Goal: Task Accomplishment & Management: Complete application form

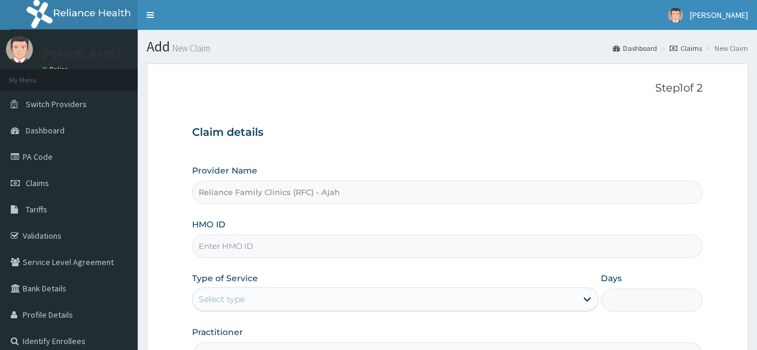
click at [269, 238] on input "HMO ID" at bounding box center [447, 246] width 510 height 23
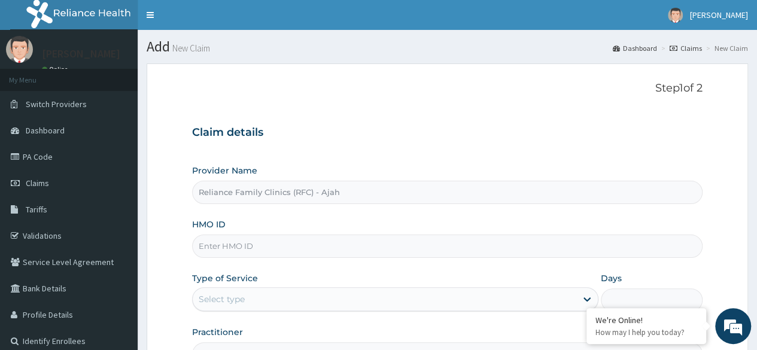
click at [252, 246] on input "HMO ID" at bounding box center [447, 246] width 510 height 23
paste input "SWF/10538/A"
type input "SWF/10538/A"
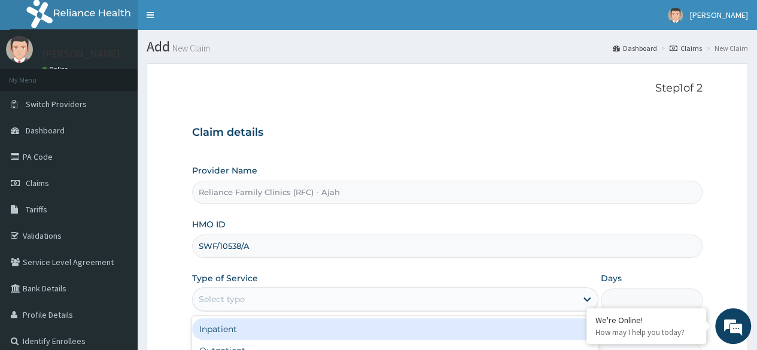
click at [261, 297] on div "Select type" at bounding box center [385, 299] width 384 height 19
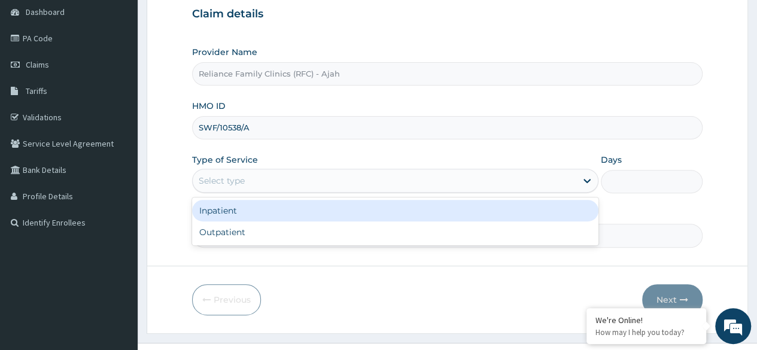
scroll to position [129, 0]
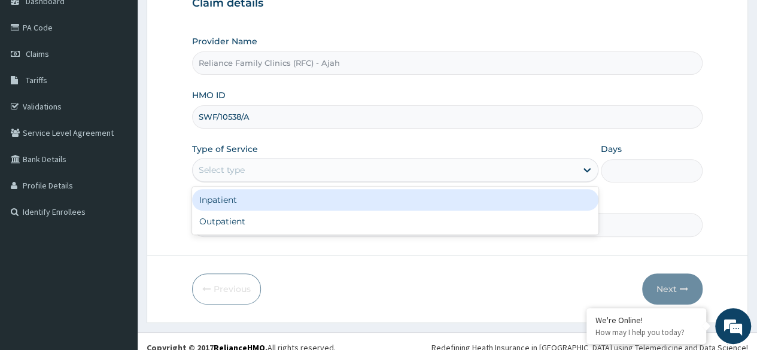
click at [245, 226] on div "Outpatient" at bounding box center [395, 222] width 406 height 22
type input "1"
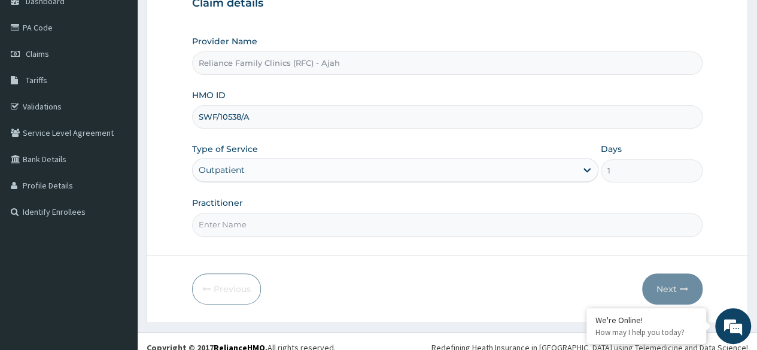
click at [471, 218] on input "Practitioner" at bounding box center [447, 224] width 510 height 23
type input "Dr. locum"
click at [679, 288] on button "Next" at bounding box center [672, 288] width 60 height 31
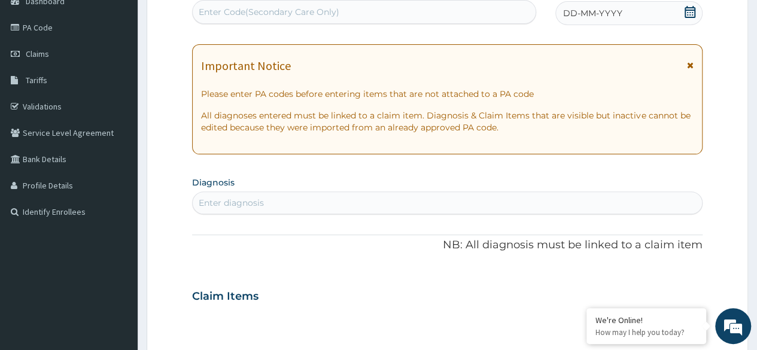
click at [597, 11] on span "DD-MM-YYYY" at bounding box center [592, 13] width 59 height 12
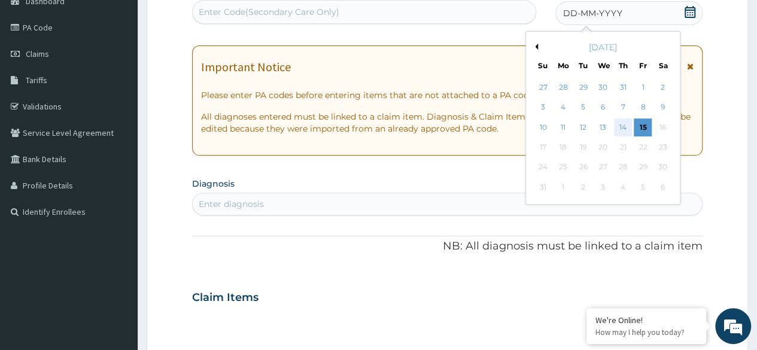
click at [623, 126] on div "14" at bounding box center [623, 127] width 18 height 18
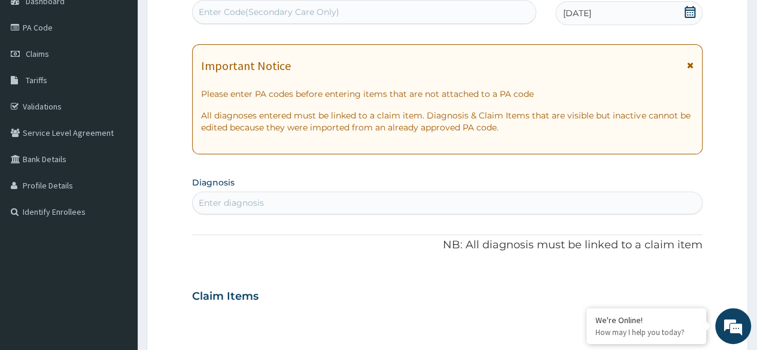
click at [232, 202] on div "Enter diagnosis" at bounding box center [231, 203] width 65 height 12
click at [274, 197] on div "Enter diagnosis" at bounding box center [447, 202] width 509 height 19
type input "follow up"
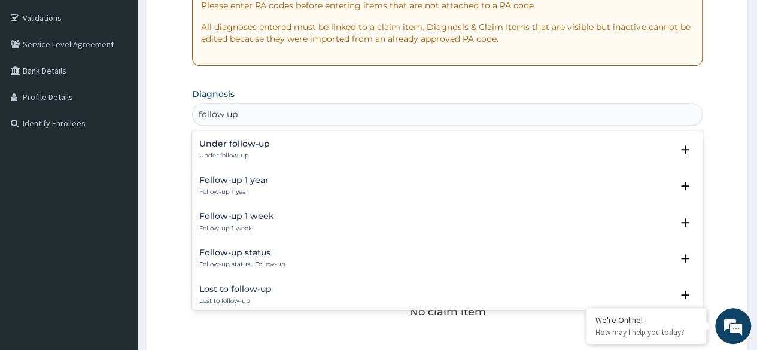
scroll to position [30, 0]
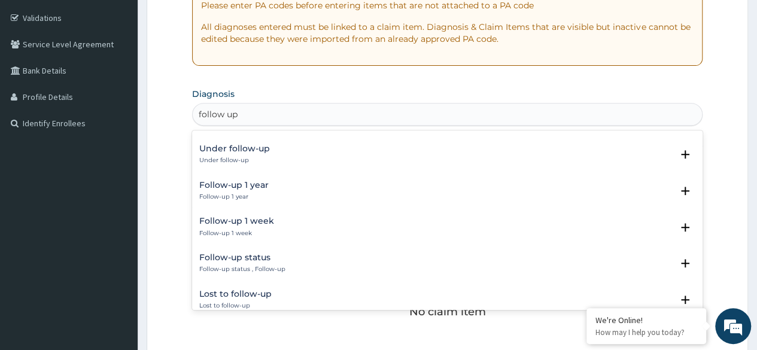
click at [261, 266] on p "Follow-up status , Follow-up" at bounding box center [242, 269] width 86 height 8
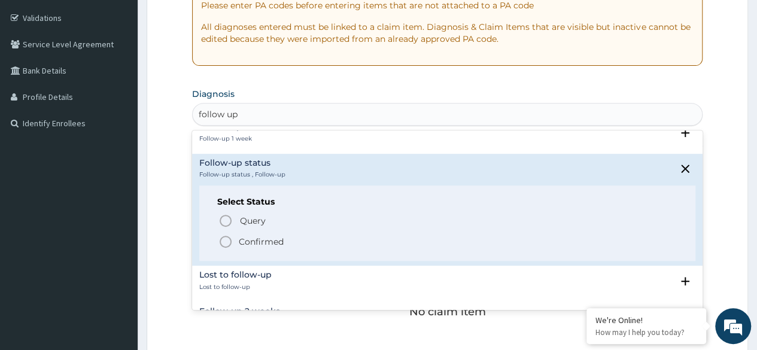
scroll to position [127, 0]
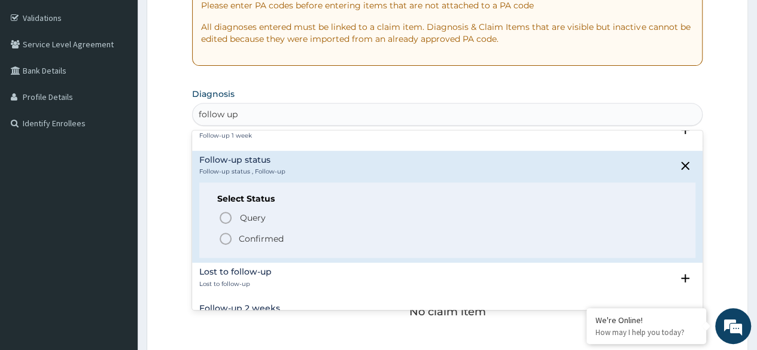
click at [232, 241] on icon "status option filled" at bounding box center [225, 239] width 14 height 14
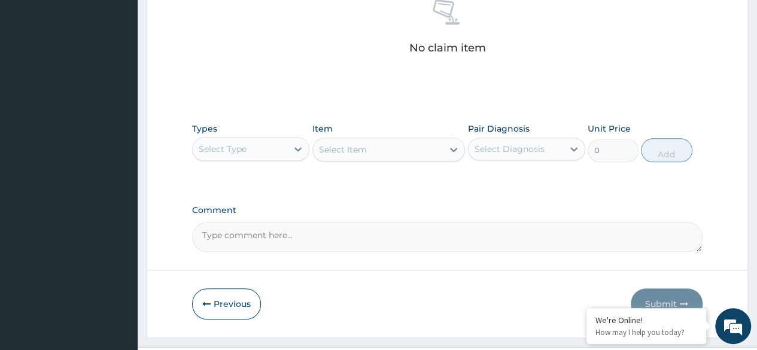
scroll to position [501, 0]
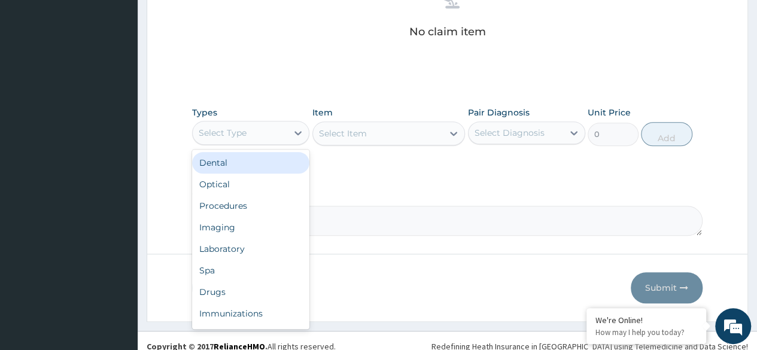
click at [251, 206] on div "Procedures" at bounding box center [250, 206] width 117 height 22
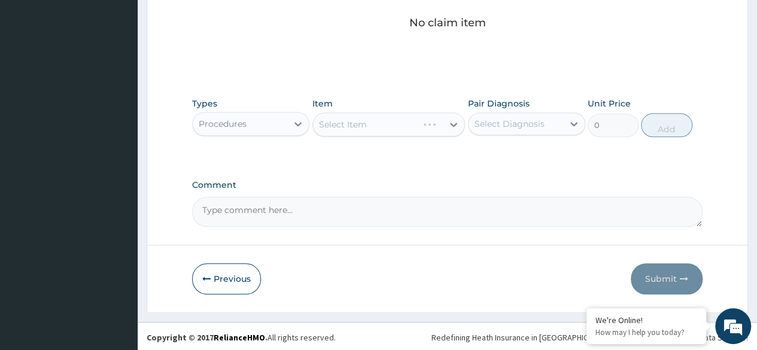
scroll to position [506, 0]
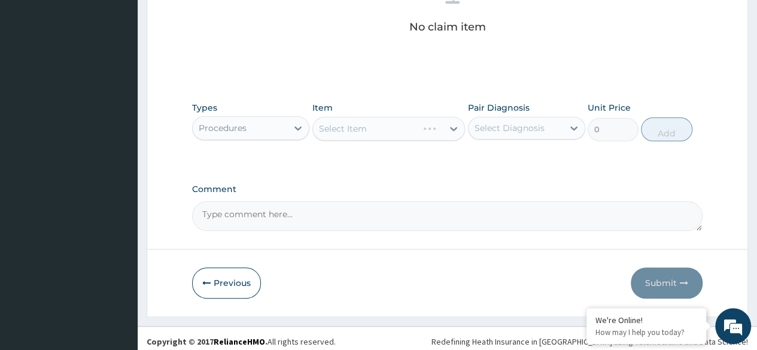
click at [407, 127] on div "Select Item" at bounding box center [388, 129] width 153 height 24
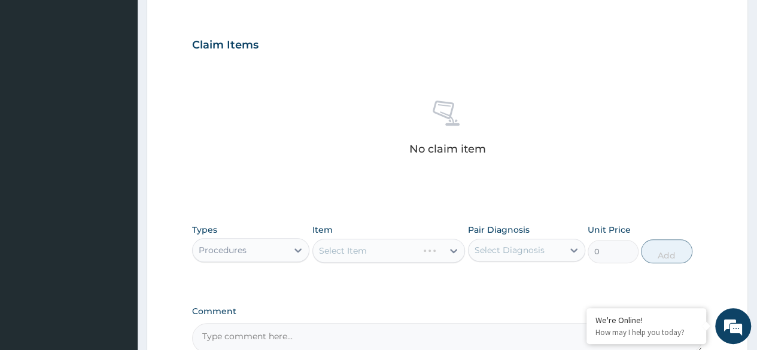
scroll to position [383, 0]
click at [382, 242] on div "Select Item" at bounding box center [378, 251] width 130 height 19
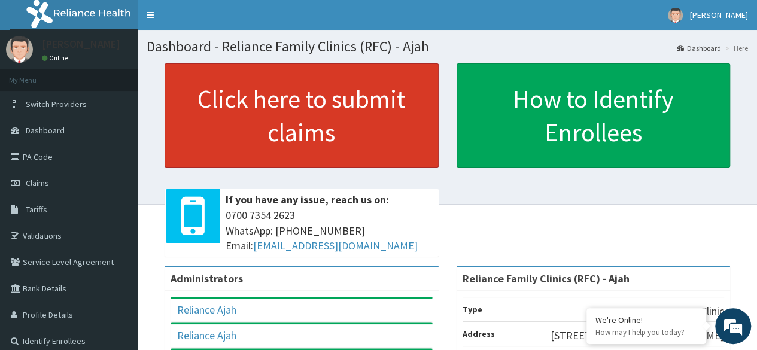
click at [361, 127] on link "Click here to submit claims" at bounding box center [302, 115] width 274 height 104
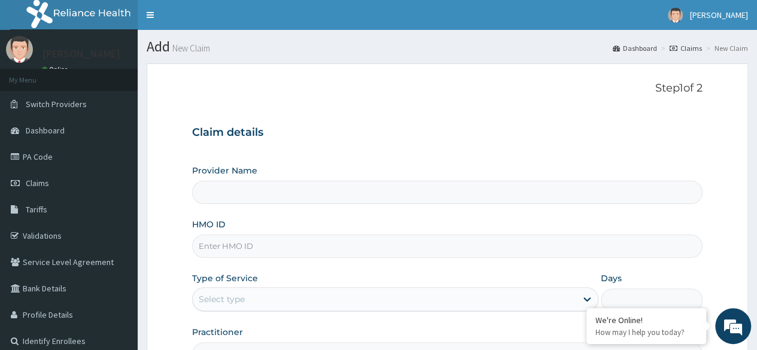
type input "Reliance Family Clinics (RFC) - Ajah"
click at [248, 245] on input "HMO ID" at bounding box center [447, 246] width 510 height 23
paste input "CWP/10217/D"
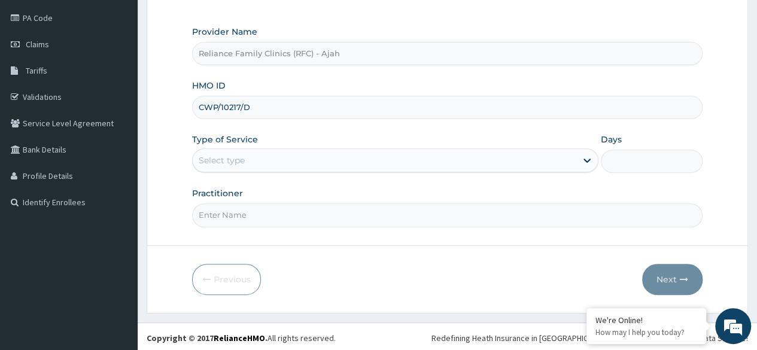
scroll to position [138, 0]
type input "CWP/10217/D"
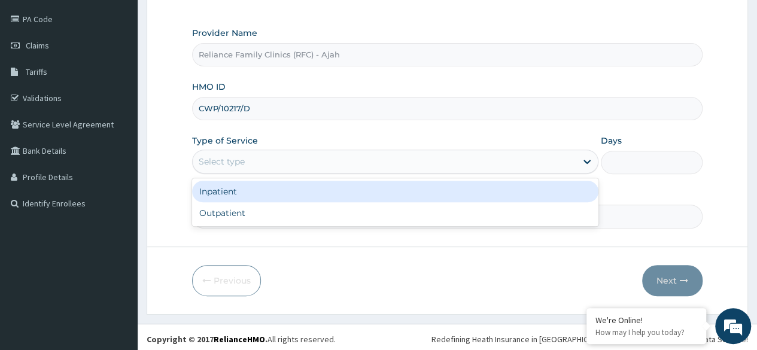
click at [291, 210] on div "Outpatient" at bounding box center [395, 213] width 406 height 22
type input "1"
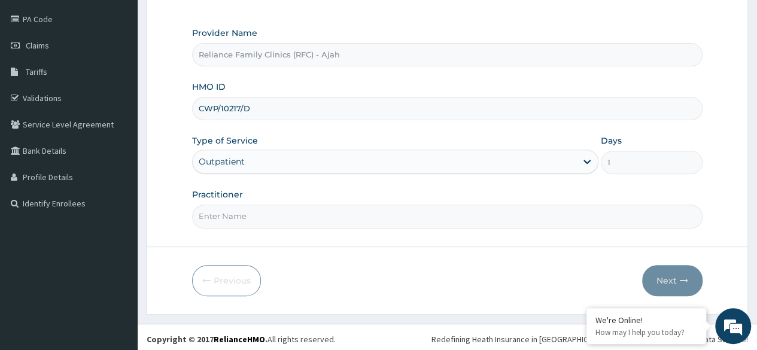
click at [302, 215] on input "Practitioner" at bounding box center [447, 216] width 510 height 23
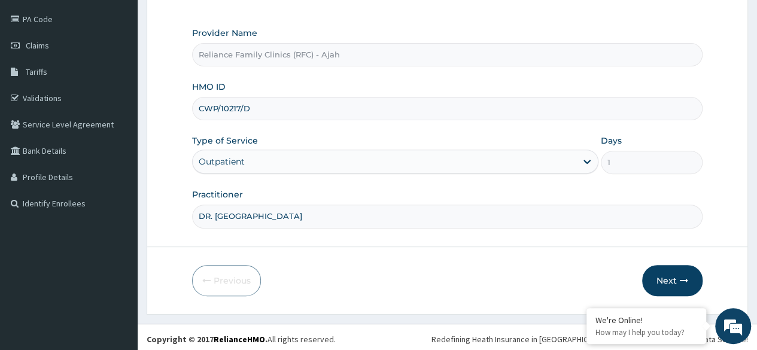
type input "DR. LOCUM"
click at [677, 288] on button "Next" at bounding box center [672, 280] width 60 height 31
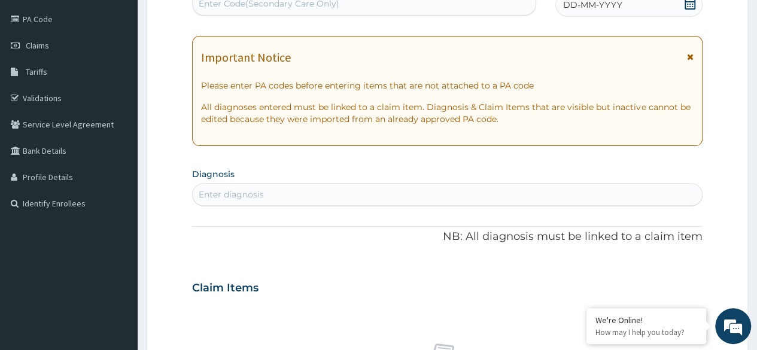
click at [632, 11] on div "DD-MM-YYYY" at bounding box center [628, 5] width 147 height 24
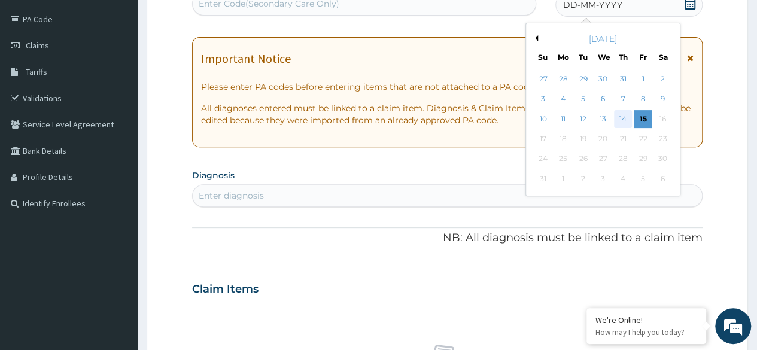
click at [626, 120] on div "14" at bounding box center [623, 119] width 18 height 18
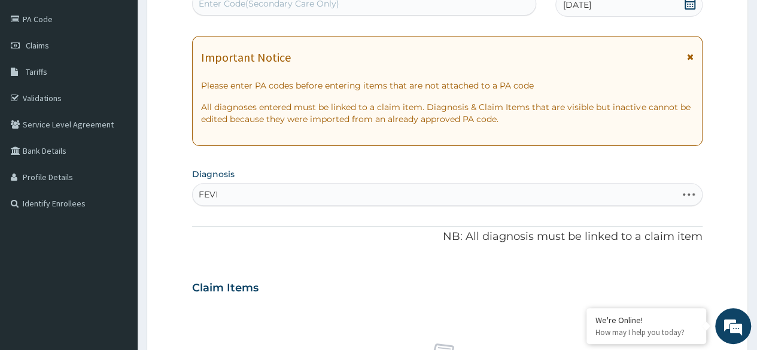
type input "FEVER"
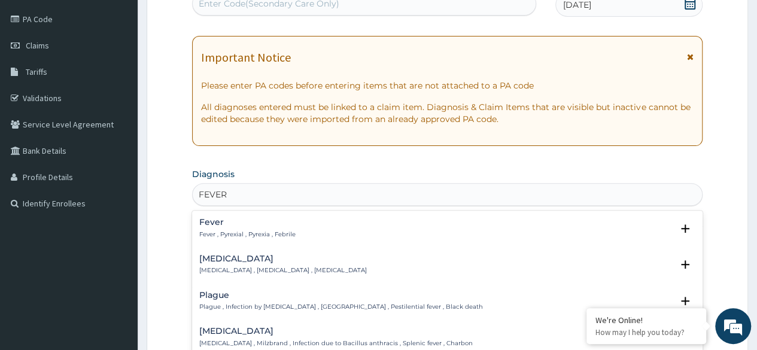
click at [291, 231] on p "Fever , Pyrexial , Pyrexia , Febrile" at bounding box center [247, 234] width 96 height 8
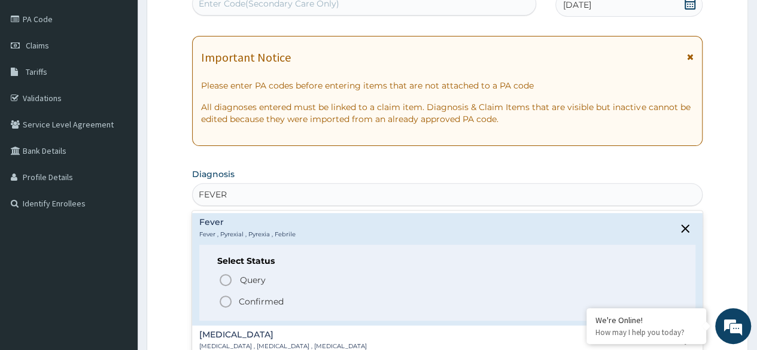
click at [231, 302] on circle "status option filled" at bounding box center [225, 301] width 11 height 11
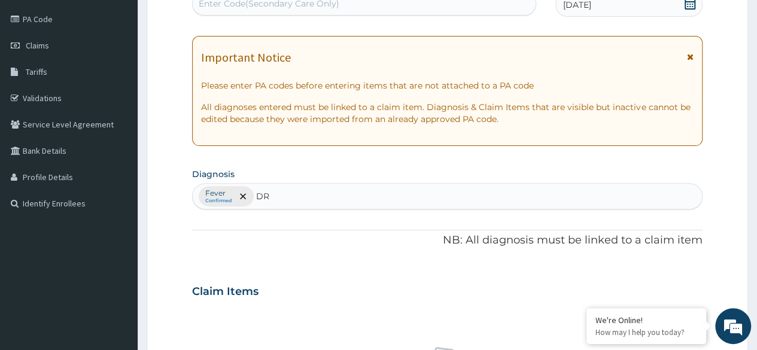
type input "D"
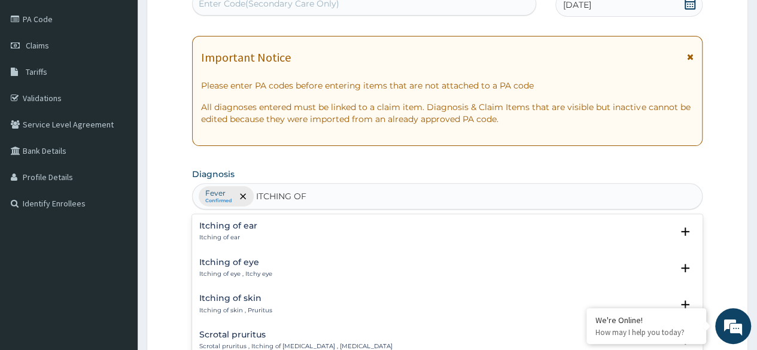
type input "ITCHING OF V"
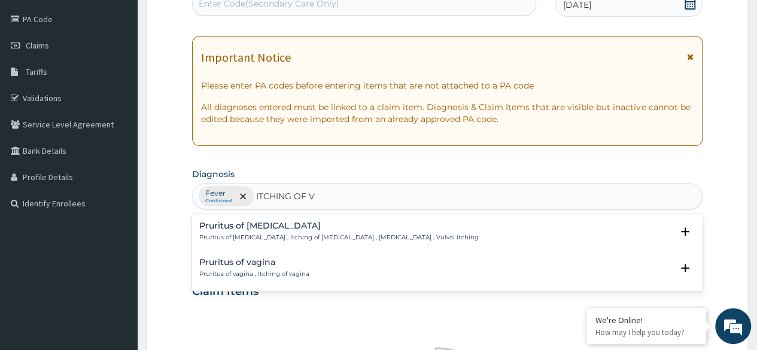
click at [374, 231] on div "Pruritus of vulva Pruritus of vulva , Itching of vulva , Pruritus vulvae , Vulv…" at bounding box center [338, 231] width 279 height 21
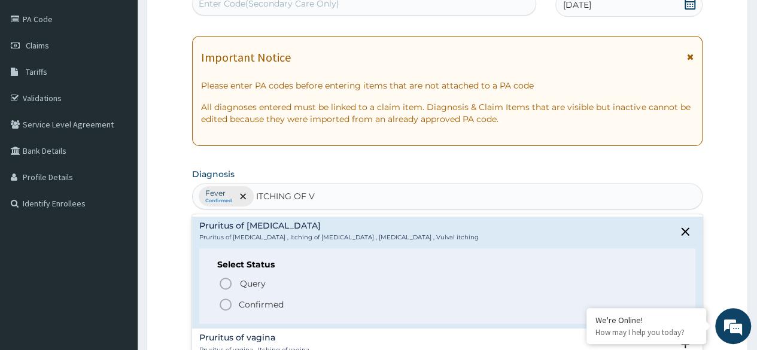
click at [221, 306] on circle "status option filled" at bounding box center [225, 304] width 11 height 11
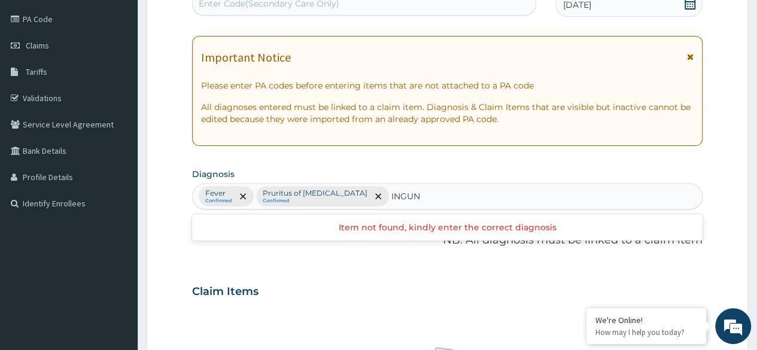
type input "INGU"
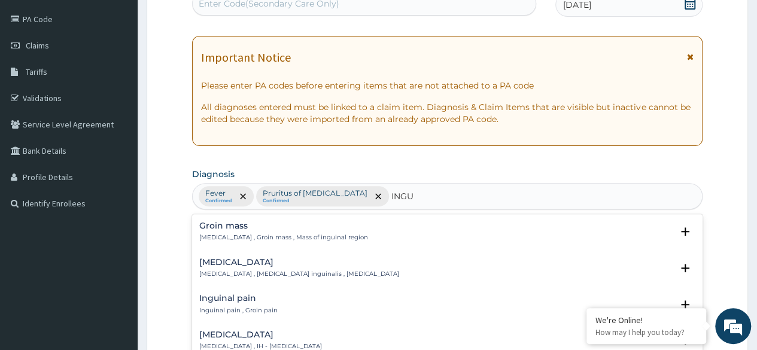
click at [302, 234] on p "Groin lump , Groin mass , Mass of inguinal region" at bounding box center [283, 237] width 169 height 8
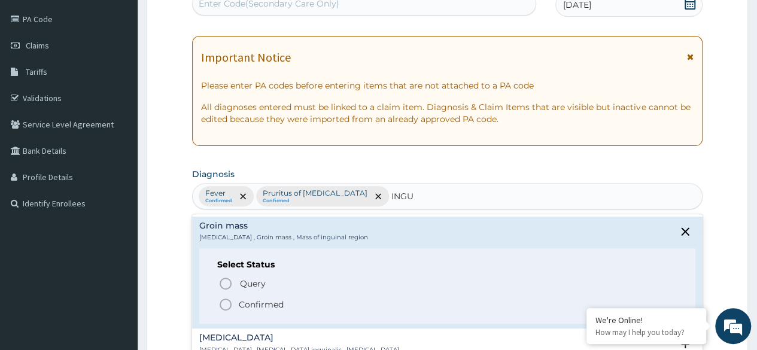
click at [228, 305] on icon "status option filled" at bounding box center [225, 304] width 14 height 14
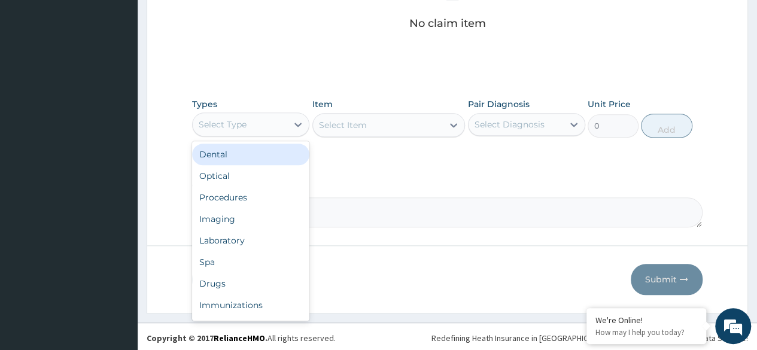
scroll to position [509, 0]
click at [248, 200] on div "Procedures" at bounding box center [250, 199] width 117 height 22
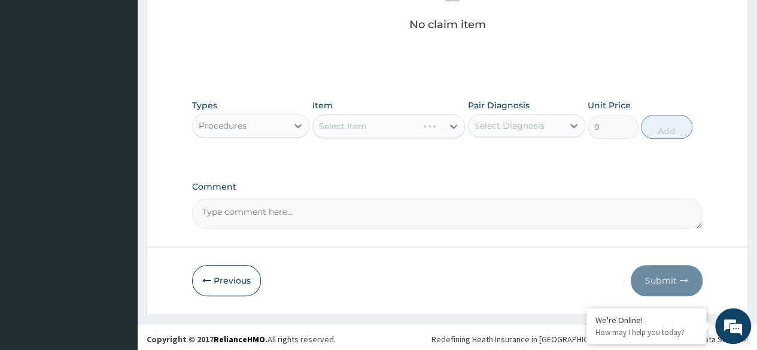
click at [375, 132] on div "Select Item" at bounding box center [388, 126] width 153 height 24
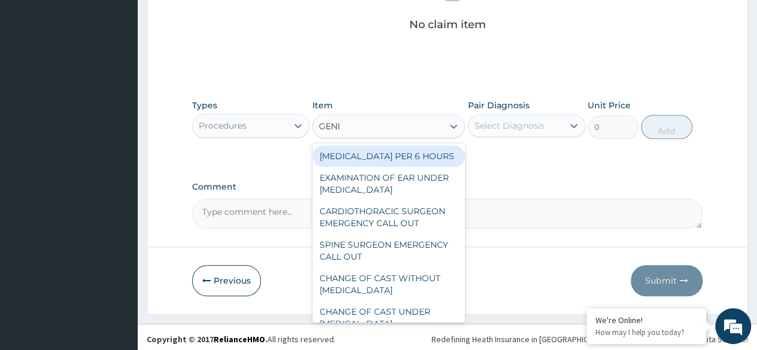
type input "GENER"
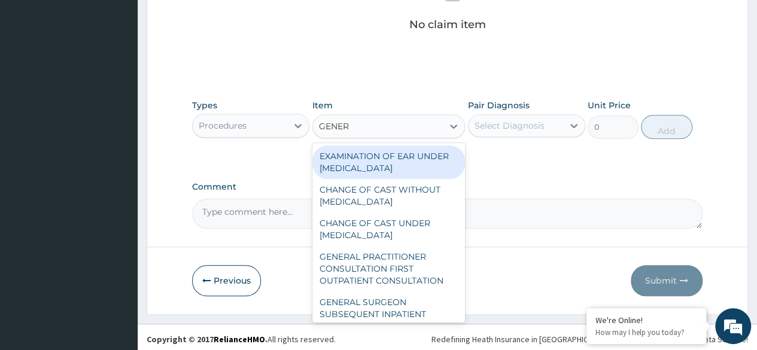
click at [415, 272] on div "GENERAL PRACTITIONER CONSULTATION FIRST OUTPATIENT CONSULTATION" at bounding box center [388, 268] width 153 height 45
type input "3370.125"
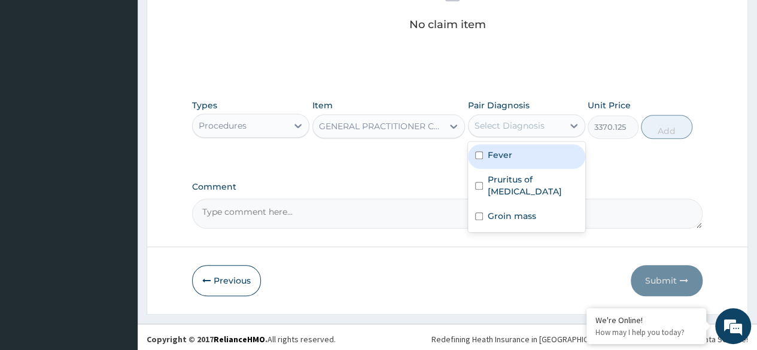
click at [533, 161] on div "Fever" at bounding box center [526, 156] width 117 height 25
checkbox input "true"
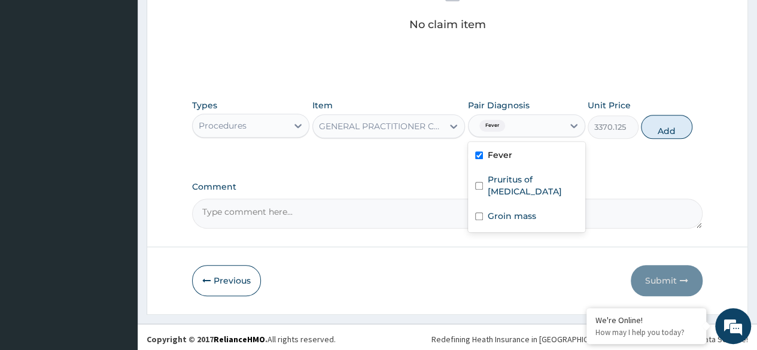
click at [482, 182] on input "checkbox" at bounding box center [479, 186] width 8 height 8
checkbox input "true"
click at [482, 212] on input "checkbox" at bounding box center [479, 216] width 8 height 8
checkbox input "true"
click at [658, 124] on button "Add" at bounding box center [666, 127] width 51 height 24
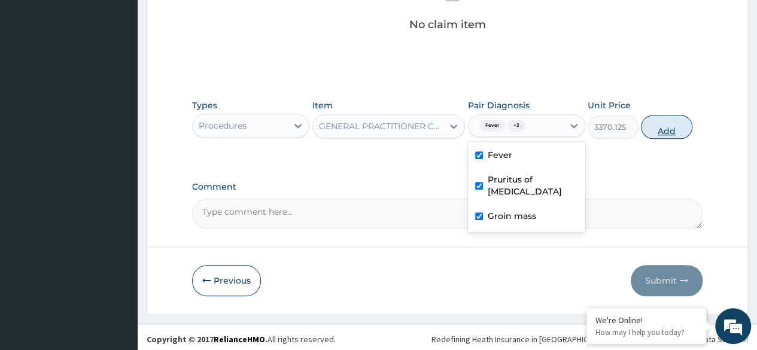
scroll to position [481, 0]
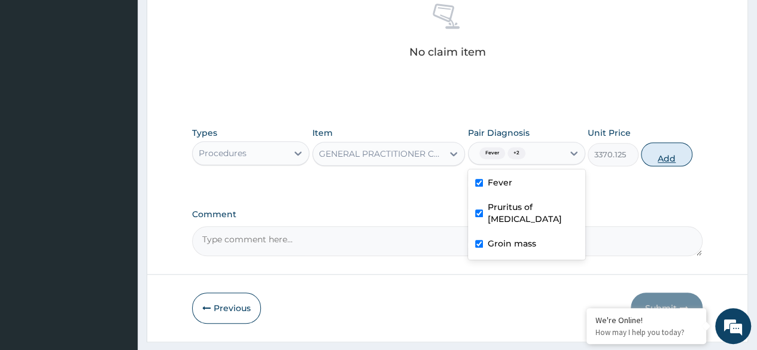
type input "0"
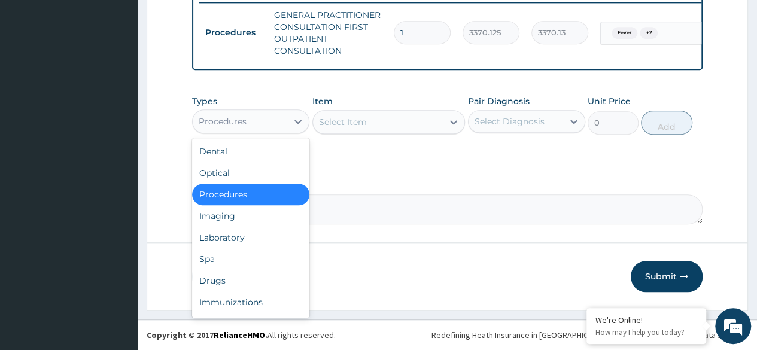
click at [259, 239] on div "Laboratory" at bounding box center [250, 238] width 117 height 22
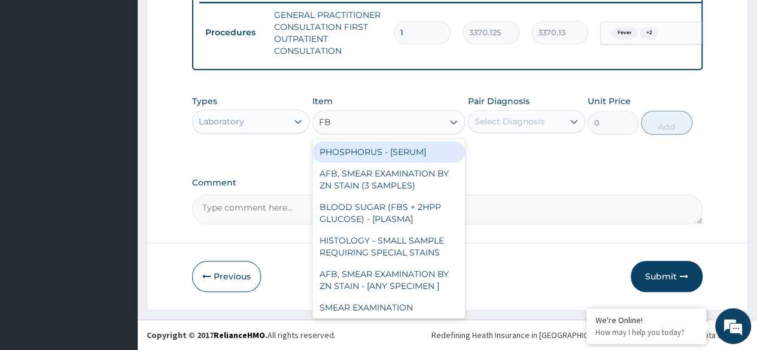
type input "FBC"
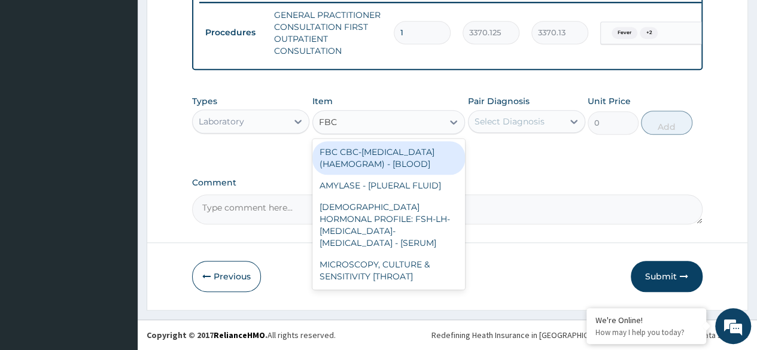
click at [403, 161] on div "FBC CBC-COMPLETE BLOOD COUNT (HAEMOGRAM) - [BLOOD]" at bounding box center [388, 158] width 153 height 34
type input "4085"
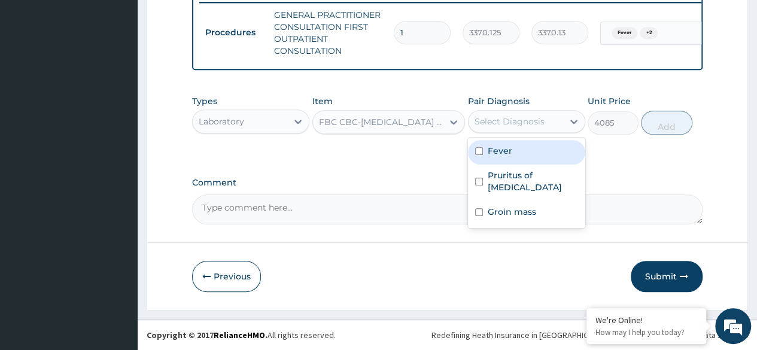
click at [520, 147] on div "Fever" at bounding box center [526, 152] width 117 height 25
checkbox input "true"
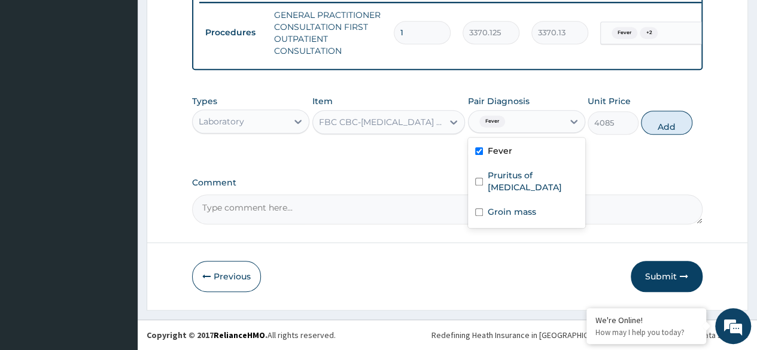
click at [492, 178] on label "Pruritus of vulva" at bounding box center [533, 181] width 90 height 24
checkbox input "true"
click at [498, 206] on label "Groin mass" at bounding box center [512, 212] width 48 height 12
checkbox input "true"
click at [678, 132] on button "Add" at bounding box center [666, 123] width 51 height 24
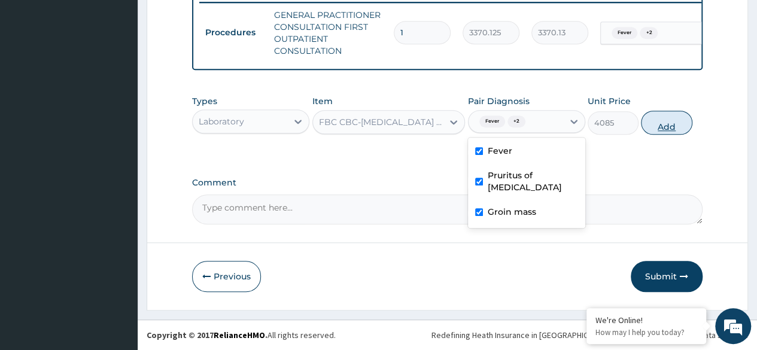
type input "0"
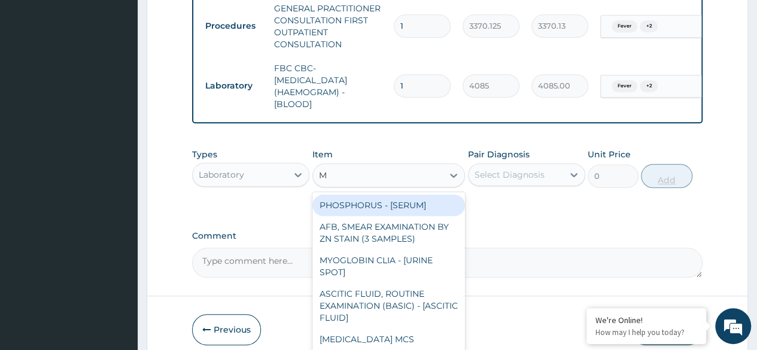
type input "MA"
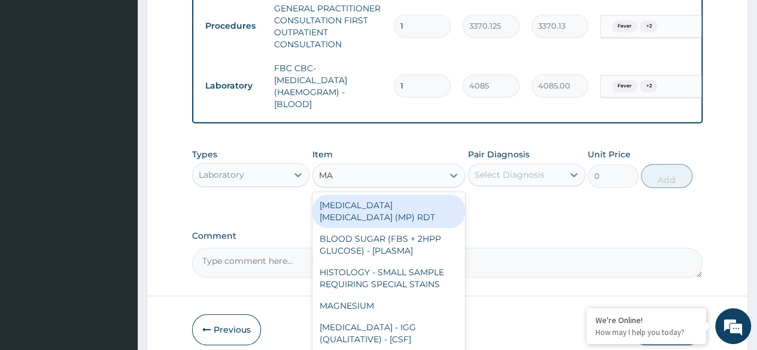
click at [442, 215] on div "MALARIA PARASITE (MP) RDT" at bounding box center [388, 211] width 153 height 34
type input "1531.875"
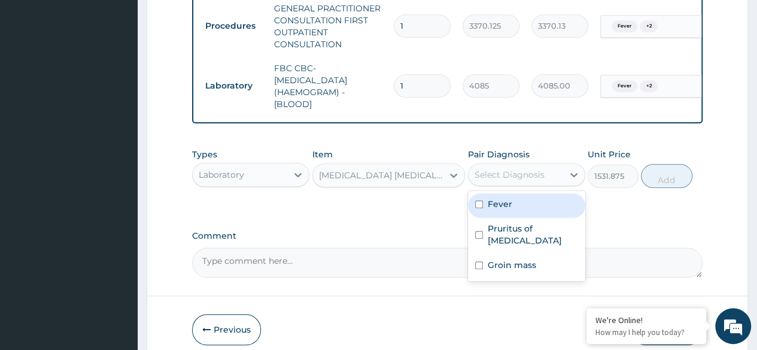
click at [525, 217] on div "Fever" at bounding box center [526, 205] width 117 height 25
checkbox input "true"
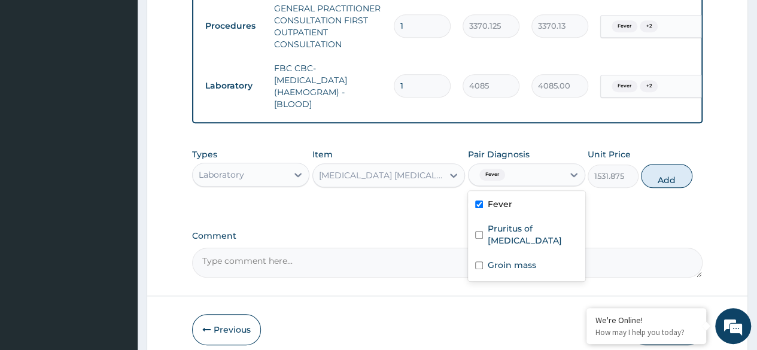
click at [522, 239] on label "Pruritus of vulva" at bounding box center [533, 235] width 90 height 24
checkbox input "true"
click at [525, 263] on label "Groin mass" at bounding box center [512, 265] width 48 height 12
checkbox input "true"
click at [677, 188] on button "Add" at bounding box center [666, 176] width 51 height 24
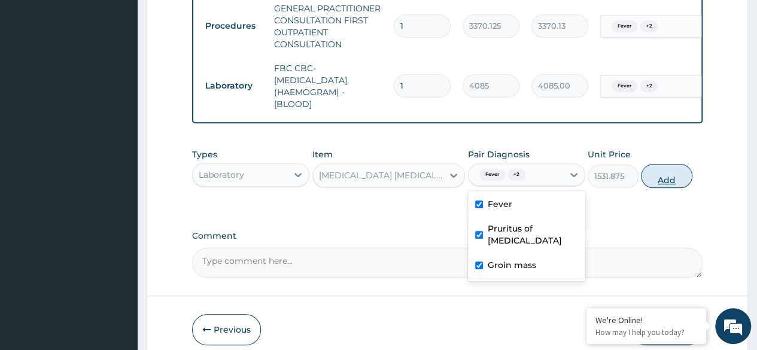
type input "0"
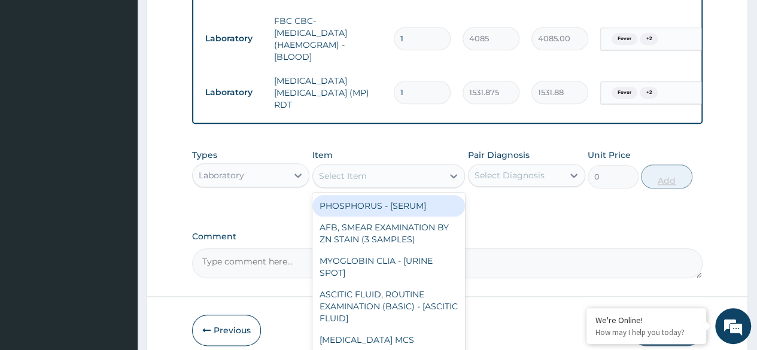
scroll to position [583, 0]
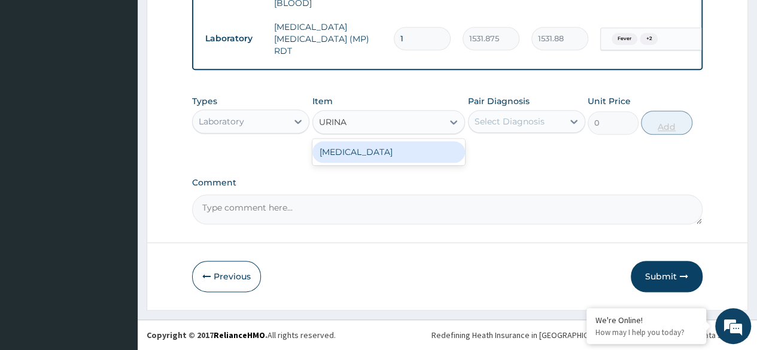
type input "URINAL"
click at [443, 160] on div "URINALYSIS" at bounding box center [388, 152] width 153 height 22
type input "1531.875"
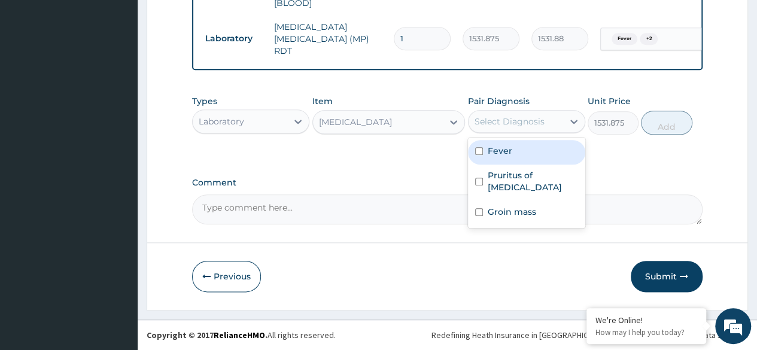
click at [528, 158] on div "Fever" at bounding box center [526, 152] width 117 height 25
checkbox input "true"
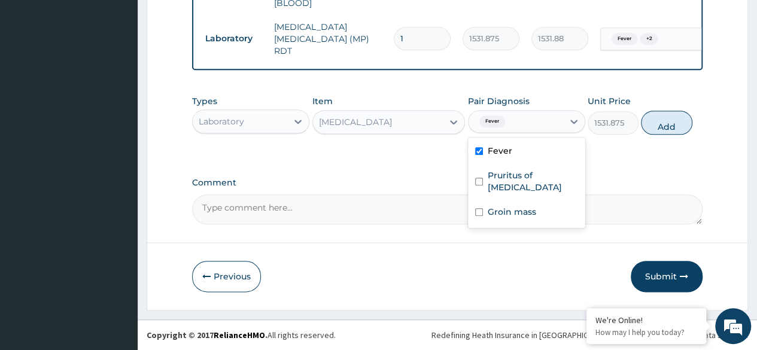
click at [529, 176] on label "Pruritus of vulva" at bounding box center [533, 181] width 90 height 24
checkbox input "true"
click at [520, 206] on label "Groin mass" at bounding box center [512, 212] width 48 height 12
checkbox input "true"
click at [665, 130] on button "Add" at bounding box center [666, 123] width 51 height 24
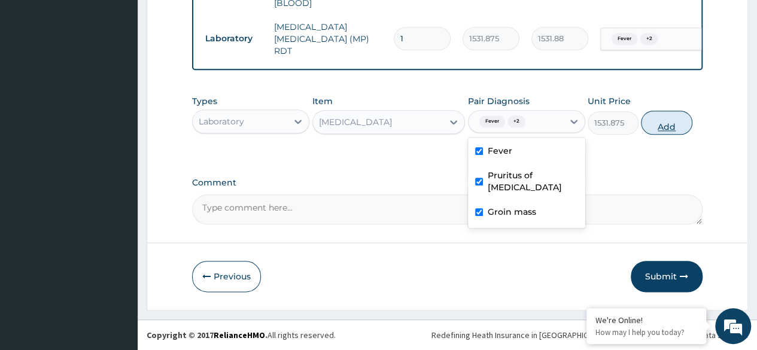
type input "0"
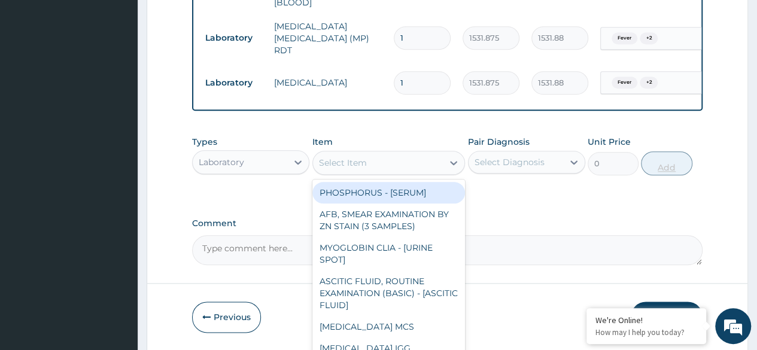
type input "U"
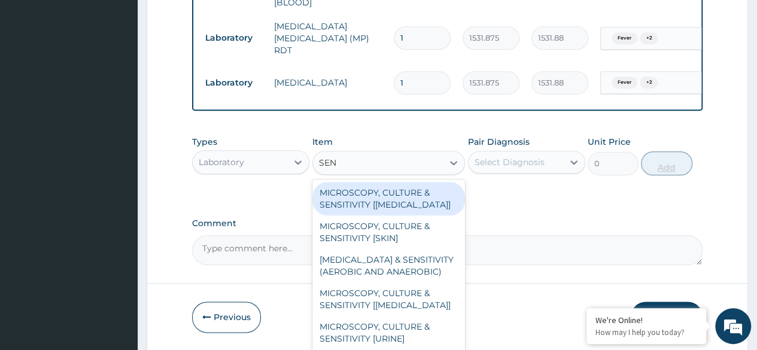
type input "SENS"
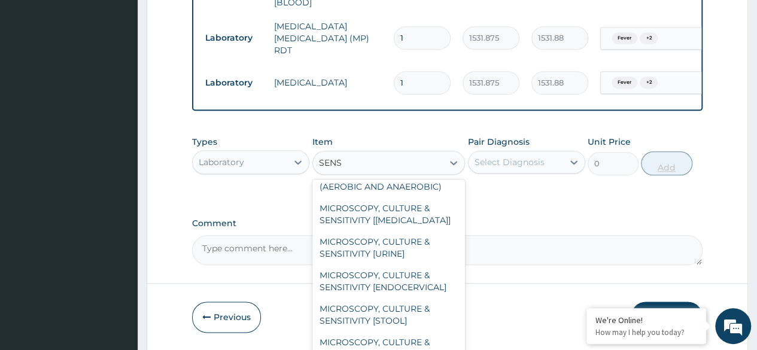
scroll to position [86, 0]
click at [403, 260] on div "MICROSCOPY, CULTURE & SENSITIVITY [URINE]" at bounding box center [388, 247] width 153 height 34
type input "4595.625"
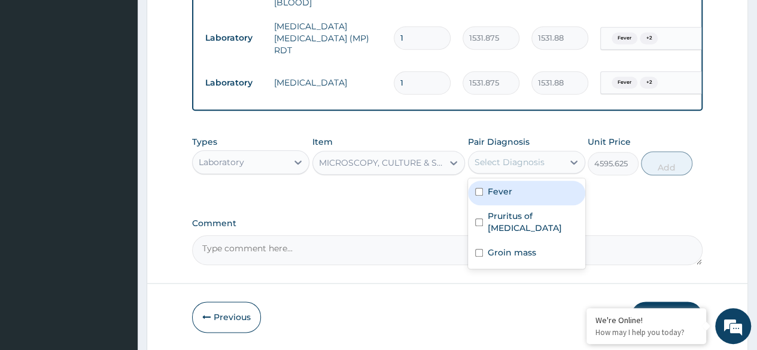
click at [530, 191] on div "Fever" at bounding box center [526, 193] width 117 height 25
checkbox input "true"
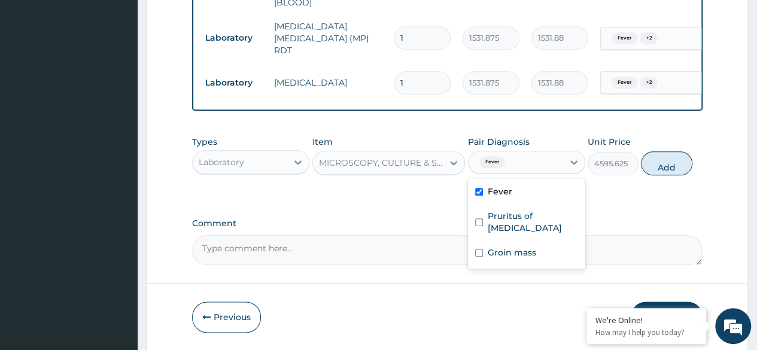
click at [521, 218] on label "Pruritus of vulva" at bounding box center [533, 222] width 90 height 24
checkbox input "true"
click at [527, 253] on div "Groin mass" at bounding box center [526, 254] width 117 height 25
checkbox input "true"
click at [680, 173] on button "Add" at bounding box center [666, 163] width 51 height 24
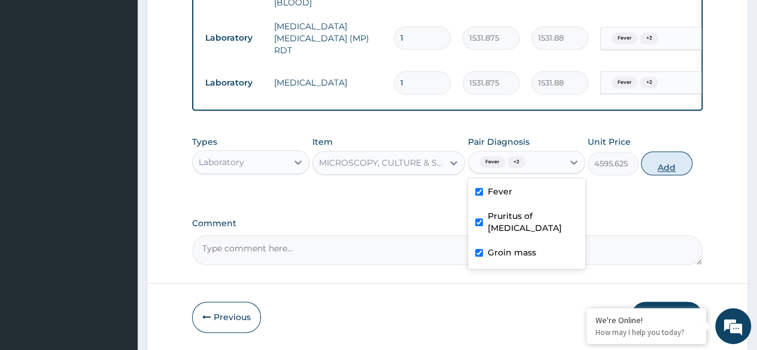
type input "0"
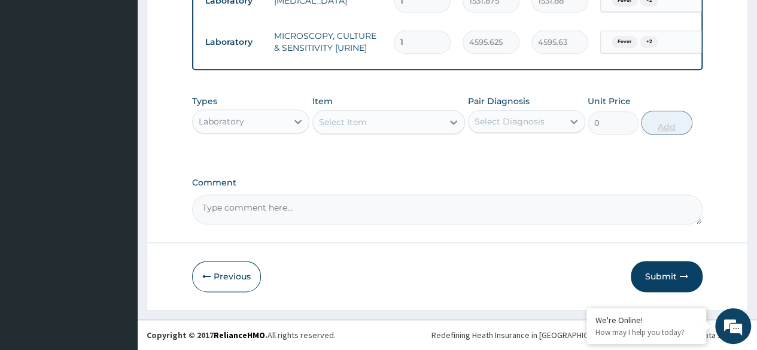
scroll to position [664, 0]
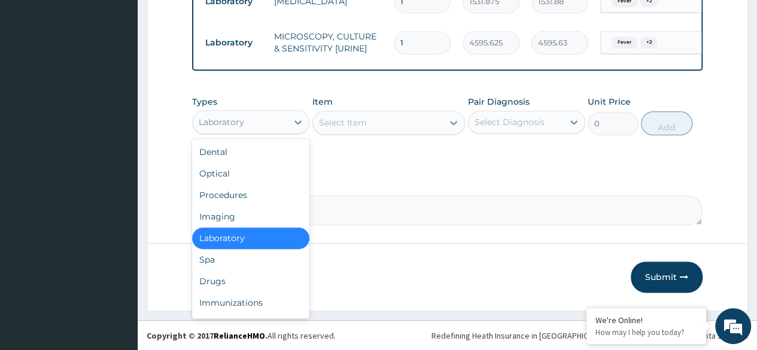
click at [241, 283] on div "Drugs" at bounding box center [250, 281] width 117 height 22
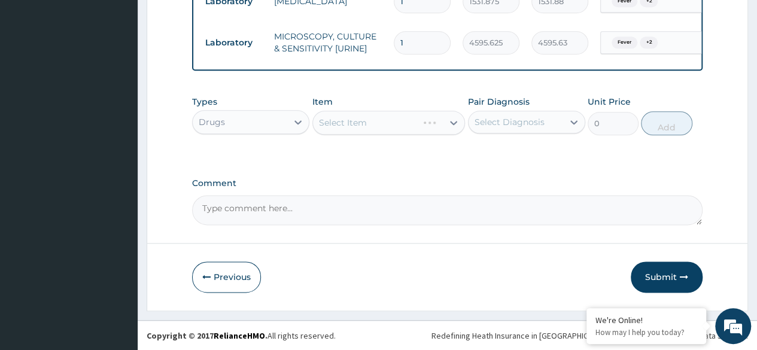
click at [401, 127] on div "Select Item" at bounding box center [388, 123] width 153 height 24
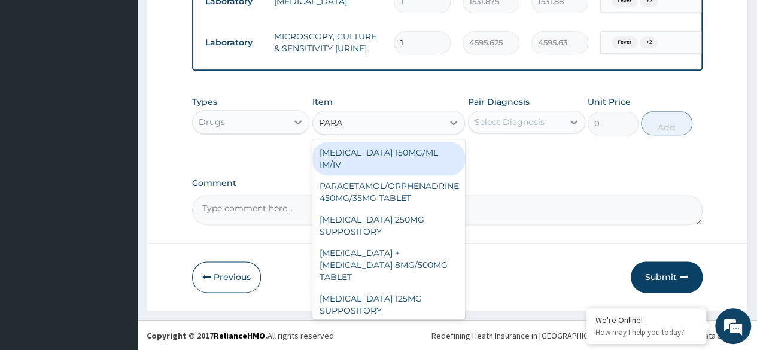
type input "PARAC"
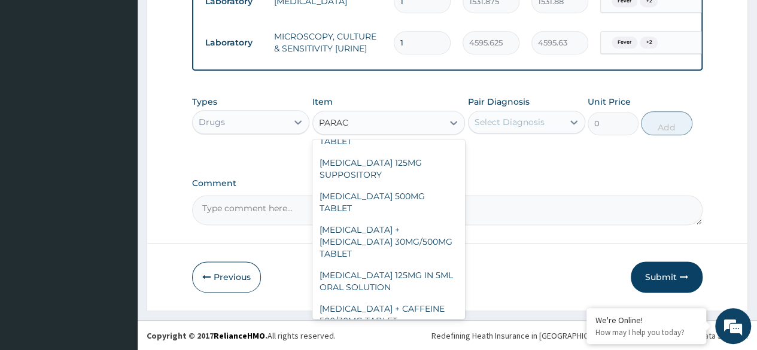
scroll to position [136, 0]
click at [408, 194] on div "PARACETAMOL 500MG TABLET" at bounding box center [388, 202] width 153 height 34
type input "30"
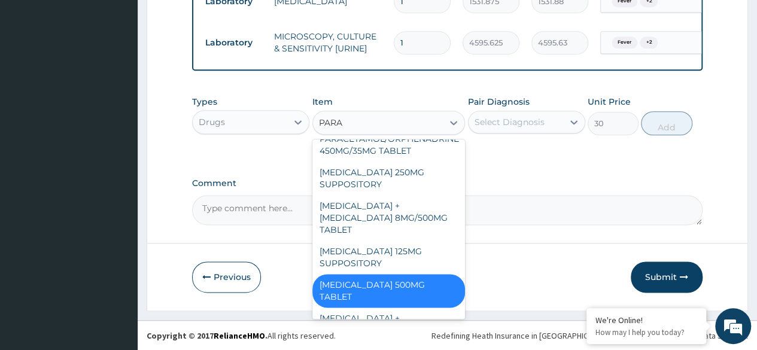
scroll to position [0, 0]
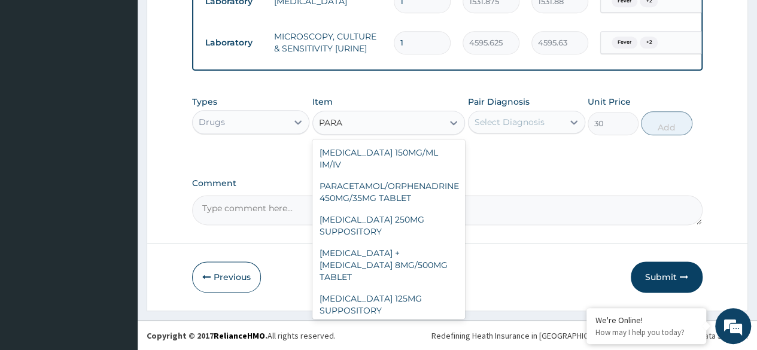
type input "PARA"
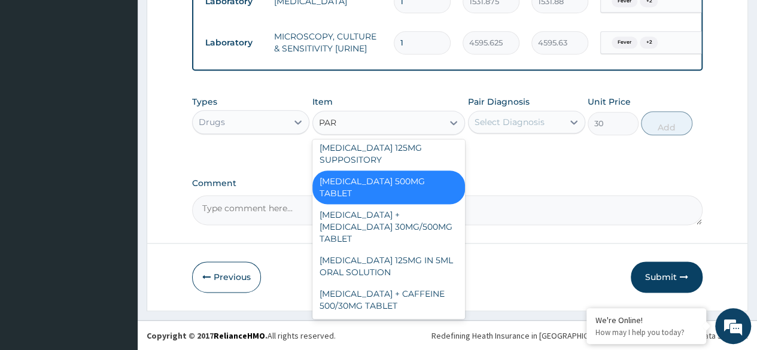
scroll to position [136, 0]
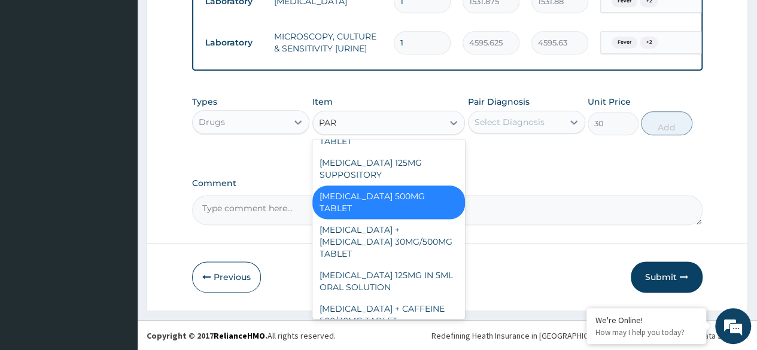
type input "PARA"
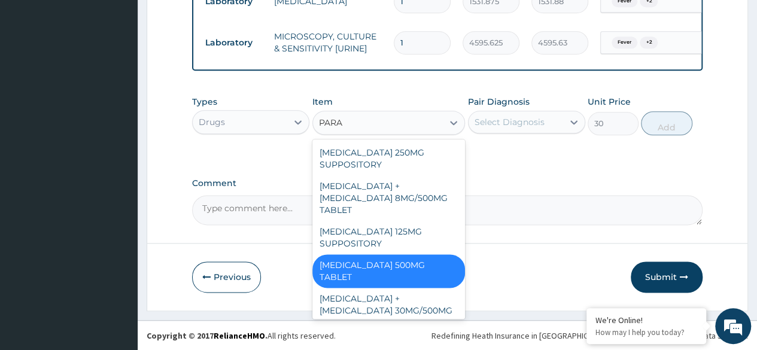
scroll to position [0, 0]
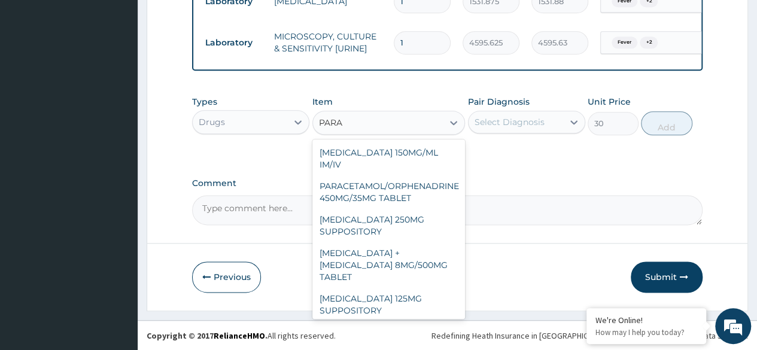
click at [408, 227] on div "PARACETAMOL 250MG SUPPOSITORY" at bounding box center [388, 226] width 153 height 34
type input "800"
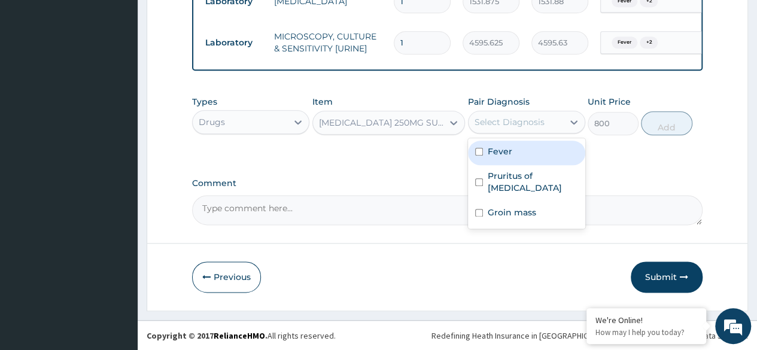
click at [508, 157] on label "Fever" at bounding box center [500, 151] width 25 height 12
checkbox input "true"
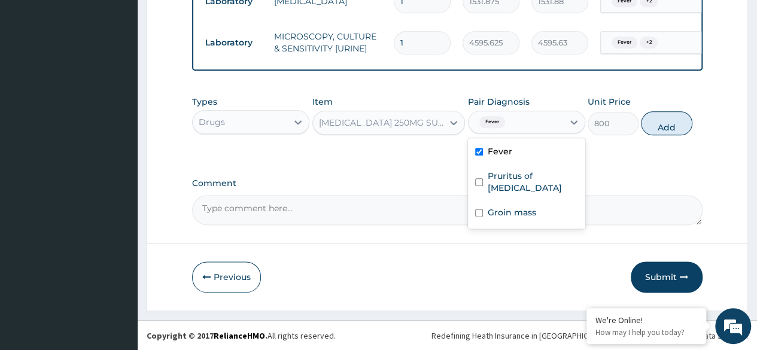
click at [515, 178] on label "Pruritus of vulva" at bounding box center [533, 182] width 90 height 24
checkbox input "true"
click at [516, 206] on label "Groin mass" at bounding box center [512, 212] width 48 height 12
checkbox input "true"
click at [646, 123] on button "Add" at bounding box center [666, 123] width 51 height 24
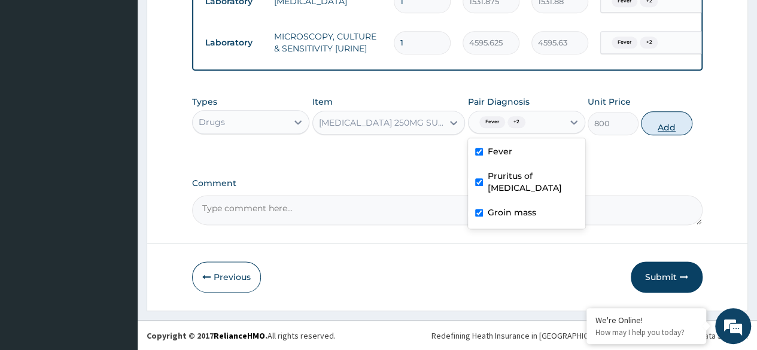
type input "0"
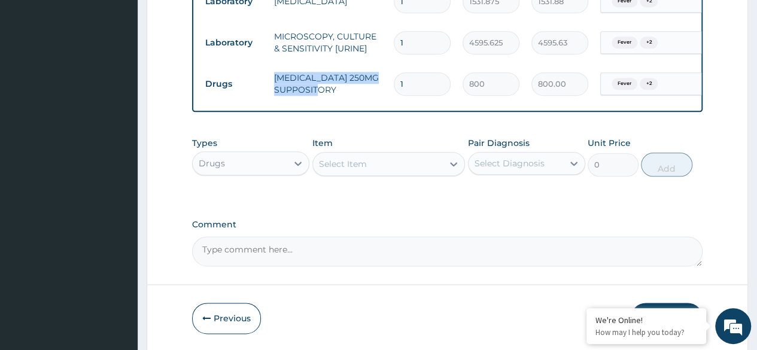
drag, startPoint x: 274, startPoint y: 68, endPoint x: 336, endPoint y: 83, distance: 63.9
click at [336, 83] on td "PARACETAMOL 250MG SUPPOSITORY" at bounding box center [328, 84] width 120 height 36
copy td "PARACETAMOL 250MG SUPPOSITORY"
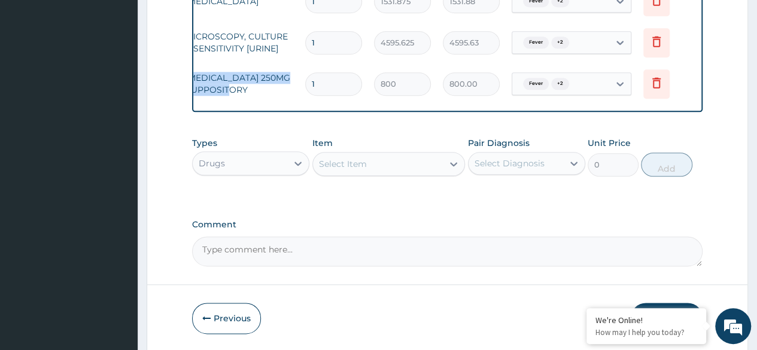
scroll to position [0, 90]
click at [662, 83] on icon at bounding box center [655, 83] width 26 height 29
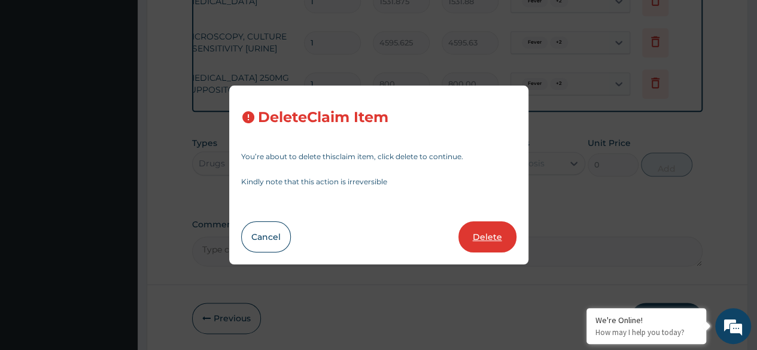
click at [489, 238] on button "Delete" at bounding box center [487, 236] width 58 height 31
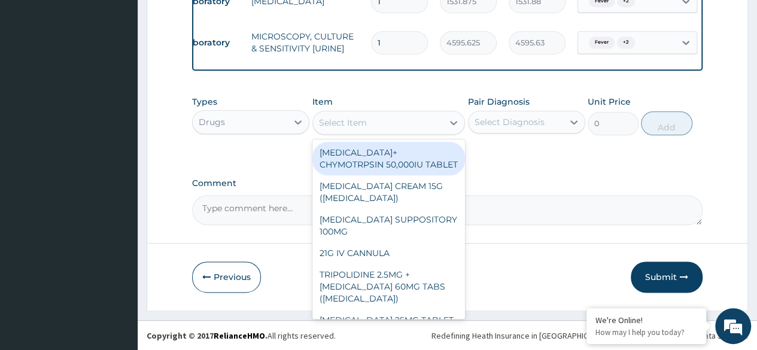
scroll to position [0, 0]
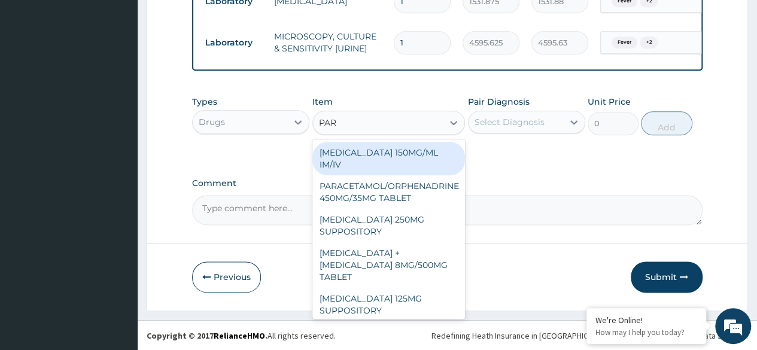
type input "PARA"
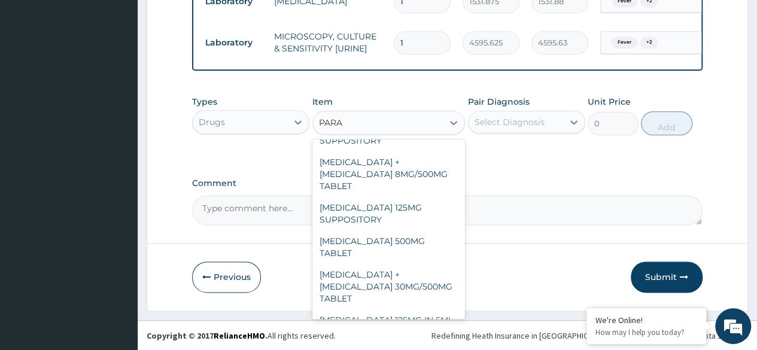
scroll to position [136, 0]
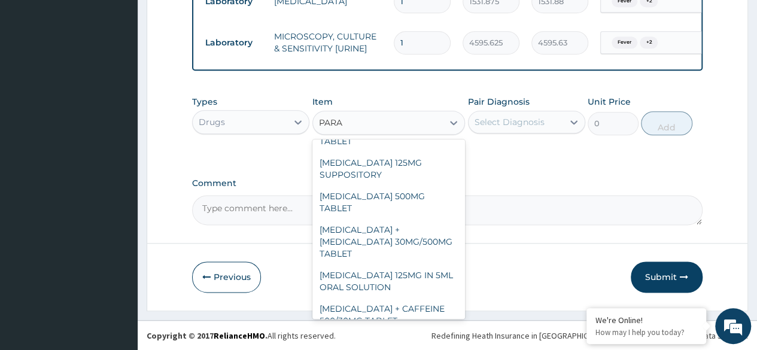
click at [404, 193] on div "PARACETAMOL 500MG TABLET" at bounding box center [388, 202] width 153 height 34
type input "30"
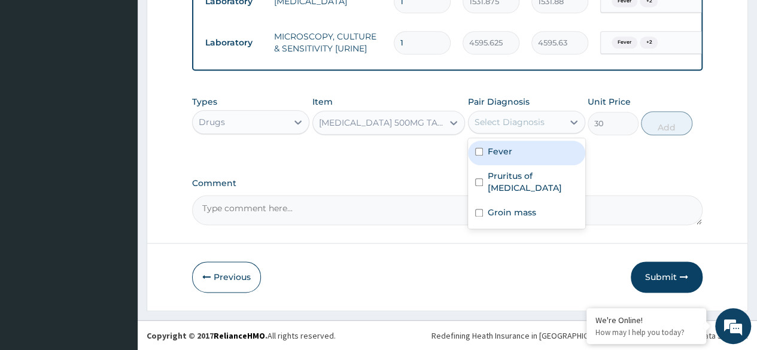
click at [534, 155] on div "Fever" at bounding box center [526, 153] width 117 height 25
checkbox input "true"
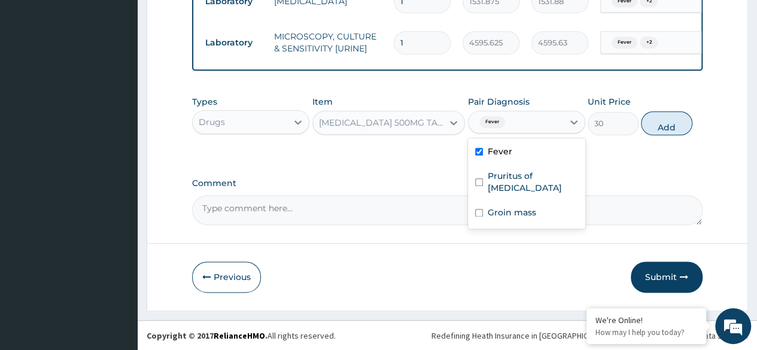
click at [527, 178] on label "Pruritus of vulva" at bounding box center [533, 182] width 90 height 24
checkbox input "true"
click at [523, 206] on label "Groin mass" at bounding box center [512, 212] width 48 height 12
checkbox input "true"
click at [667, 132] on button "Add" at bounding box center [666, 123] width 51 height 24
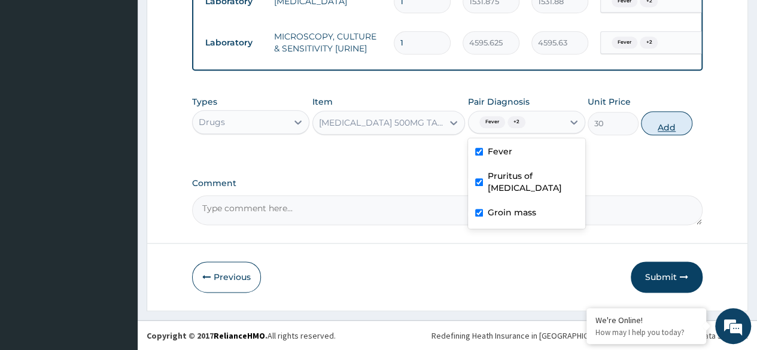
type input "0"
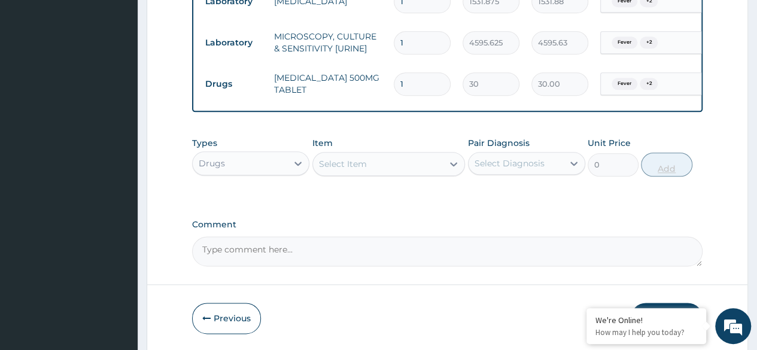
type input "0.00"
type input "5"
type input "150.00"
type input "5"
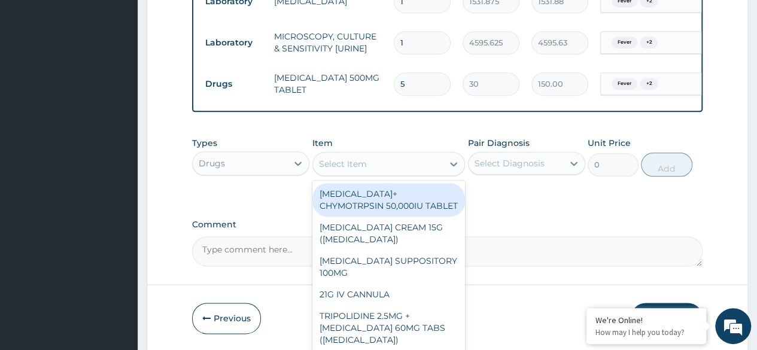
click at [358, 160] on div "Select Item" at bounding box center [343, 164] width 48 height 12
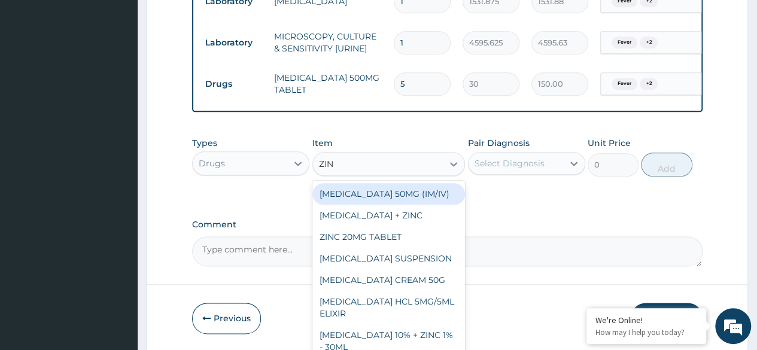
type input "ZINC"
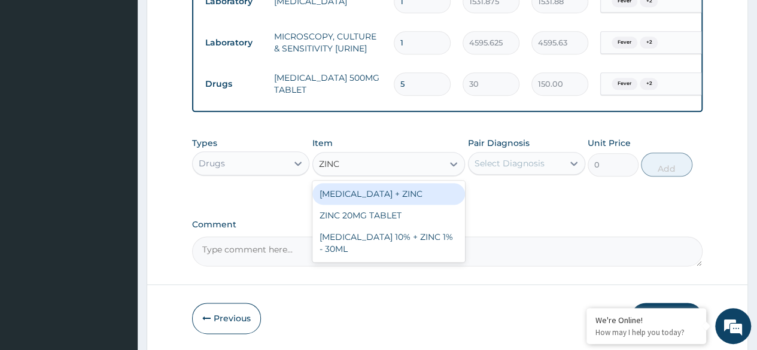
click at [390, 226] on div "ZINC 20MG TABLET" at bounding box center [388, 216] width 153 height 22
type input "50"
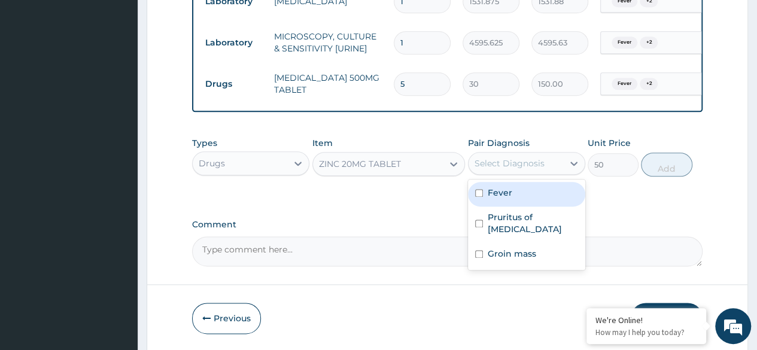
click at [526, 197] on div "Fever" at bounding box center [526, 194] width 117 height 25
checkbox input "true"
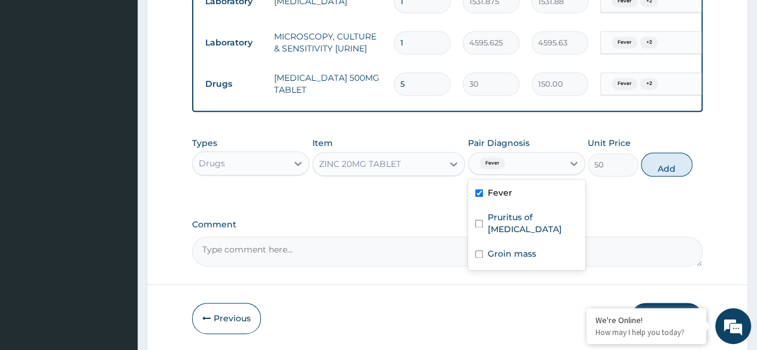
click at [519, 216] on label "Pruritus of vulva" at bounding box center [533, 223] width 90 height 24
checkbox input "true"
click at [530, 248] on label "Groin mass" at bounding box center [512, 254] width 48 height 12
checkbox input "true"
click at [663, 175] on button "Add" at bounding box center [666, 165] width 51 height 24
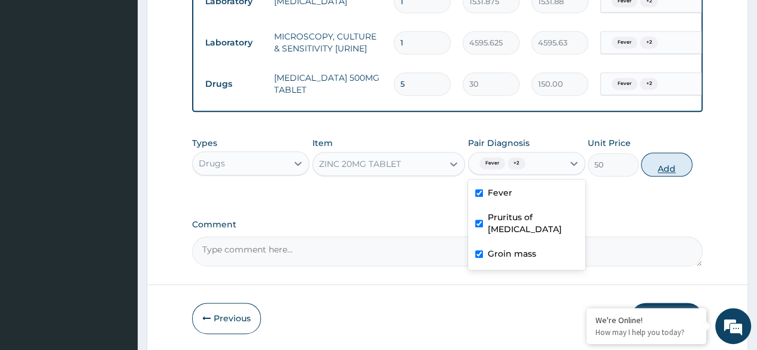
type input "0"
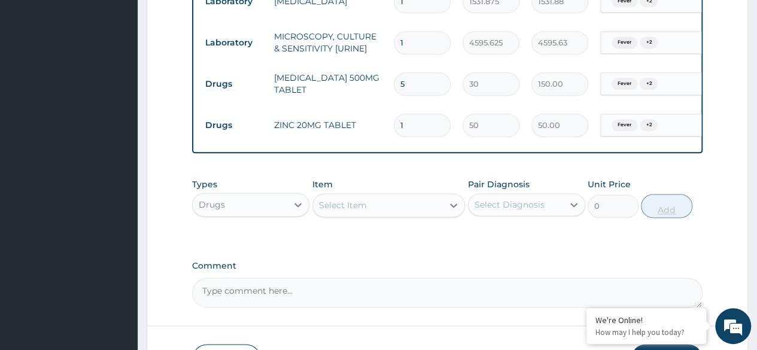
type input "0.00"
type input "7"
type input "350.00"
type input "7"
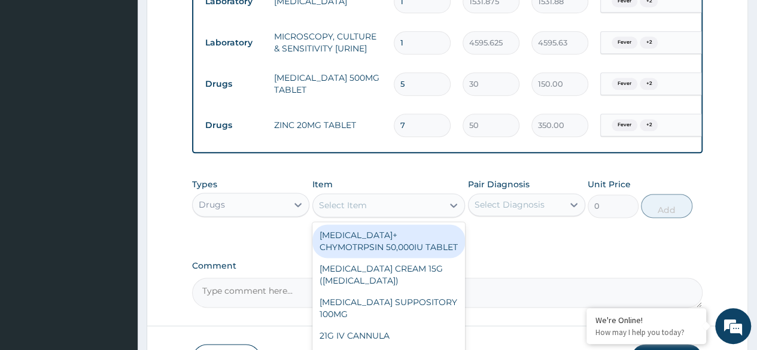
click at [360, 211] on div "Select Item" at bounding box center [343, 205] width 48 height 12
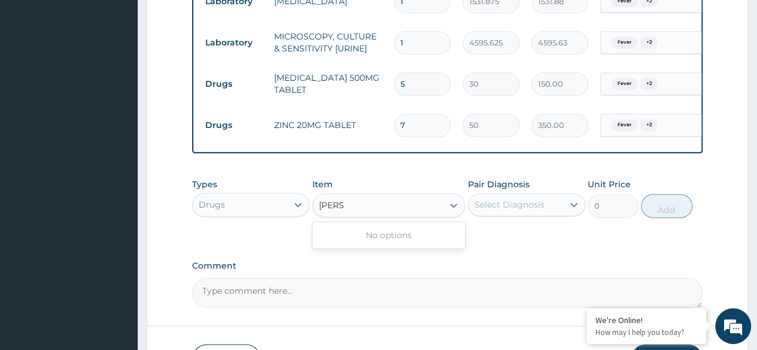
type input "FLOR"
click at [391, 203] on div "Select Item" at bounding box center [378, 205] width 130 height 19
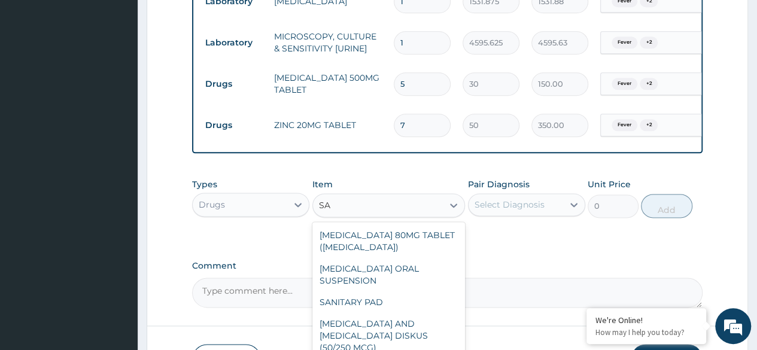
type input "S"
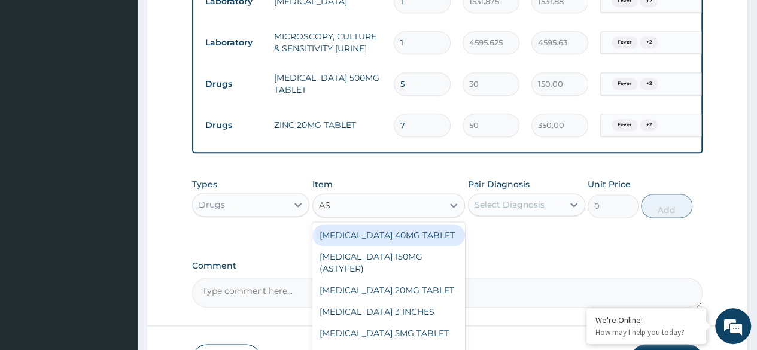
type input "A"
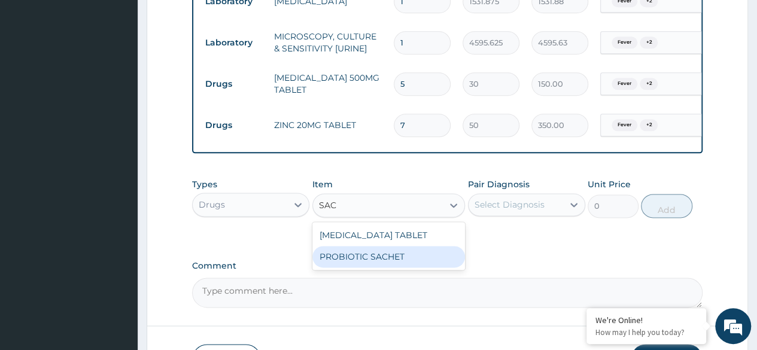
type input "SAC"
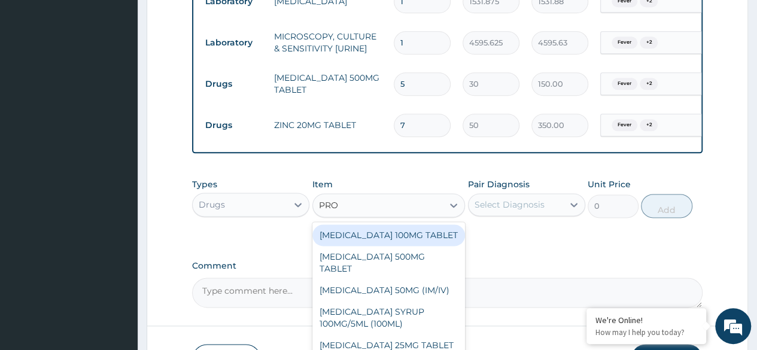
type input "PROB"
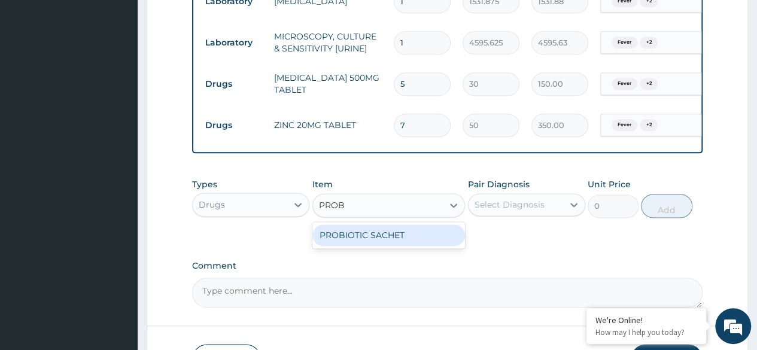
click at [414, 232] on div "PROBIOTIC SACHET" at bounding box center [388, 235] width 153 height 22
type input "1764"
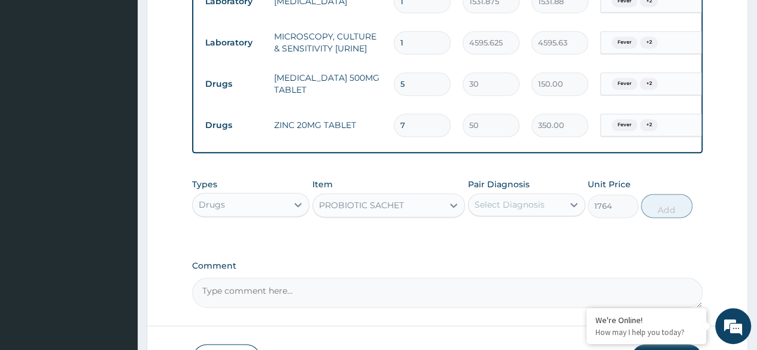
click at [540, 202] on div "Select Diagnosis" at bounding box center [509, 205] width 70 height 12
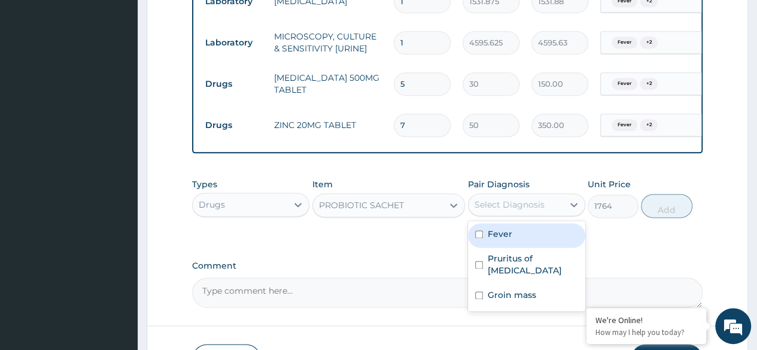
click at [488, 230] on label "Fever" at bounding box center [500, 234] width 25 height 12
checkbox input "true"
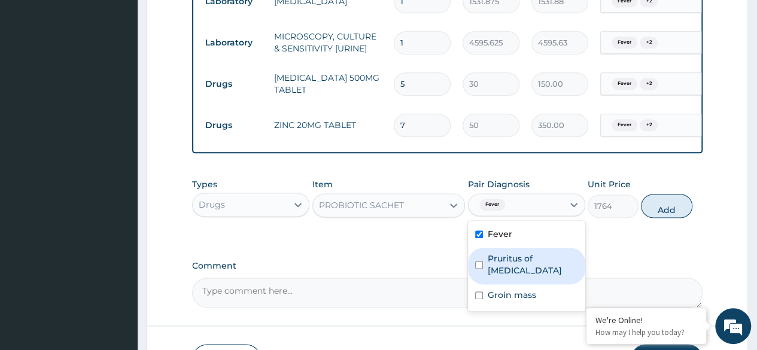
click at [492, 250] on div "Pruritus of vulva" at bounding box center [526, 266] width 117 height 36
checkbox input "true"
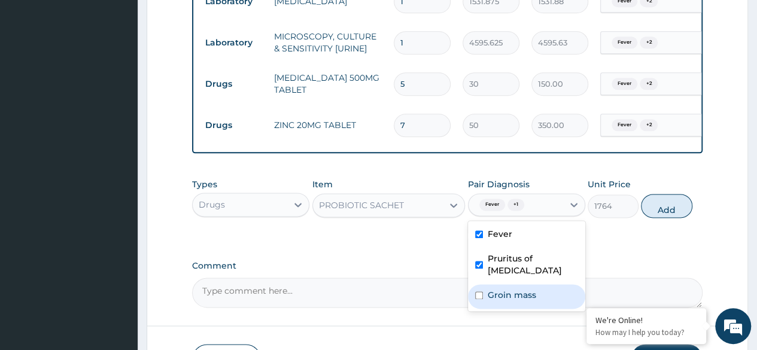
click at [499, 289] on label "Groin mass" at bounding box center [512, 295] width 48 height 12
checkbox input "true"
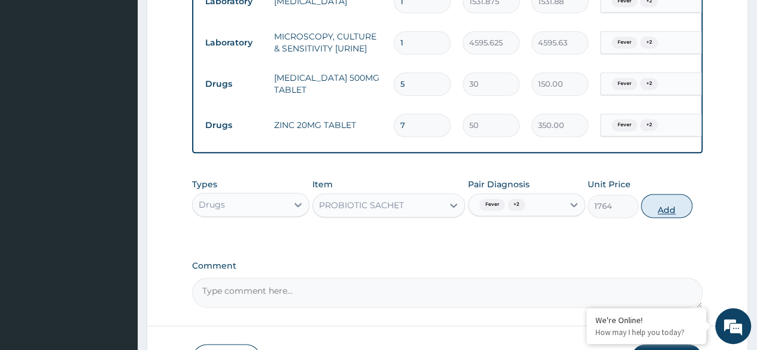
click at [679, 203] on button "Add" at bounding box center [666, 206] width 51 height 24
type input "0"
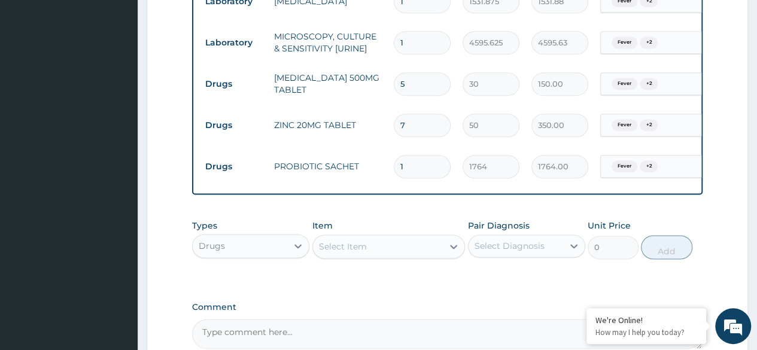
type input "0.00"
type input "2"
type input "3528.00"
type input "2"
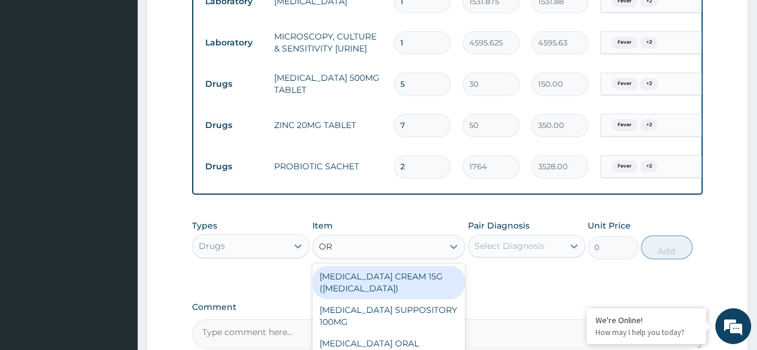
type input "O"
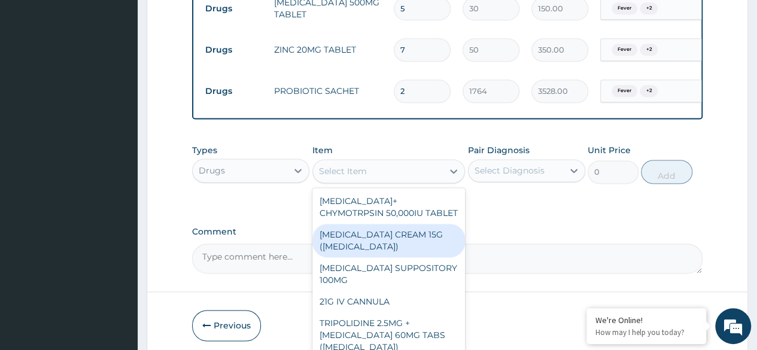
scroll to position [790, 0]
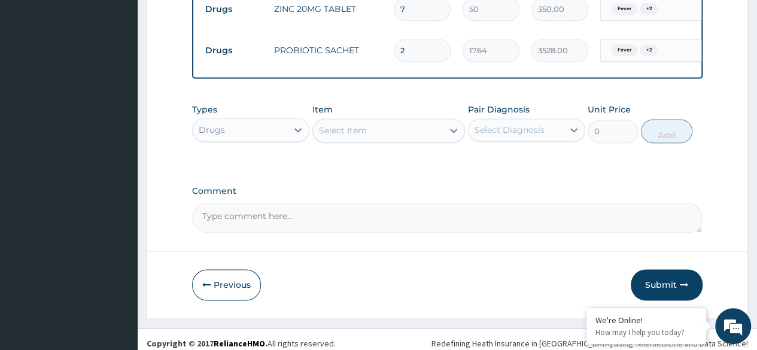
scroll to position [786, 0]
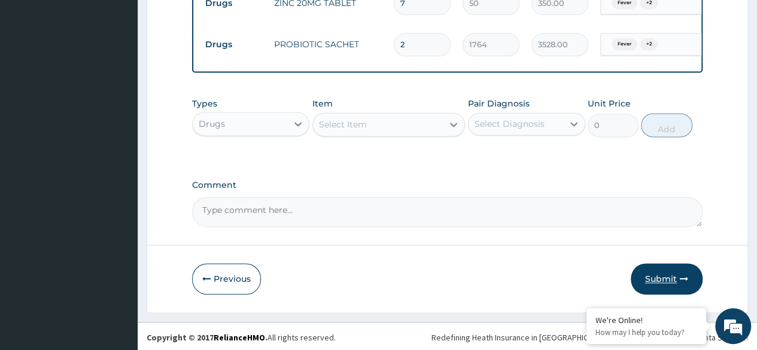
click at [656, 278] on button "Submit" at bounding box center [667, 278] width 72 height 31
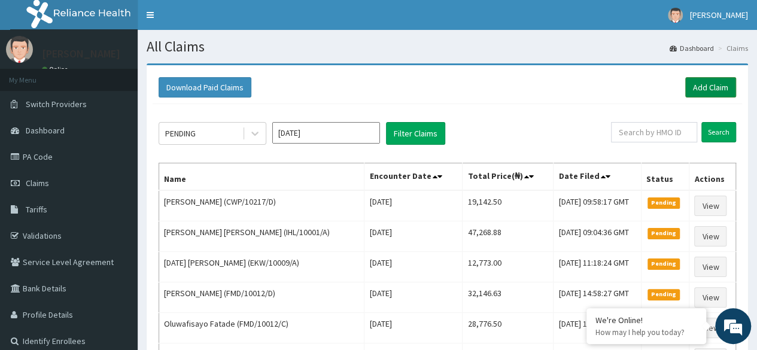
click at [699, 89] on link "Add Claim" at bounding box center [710, 87] width 51 height 20
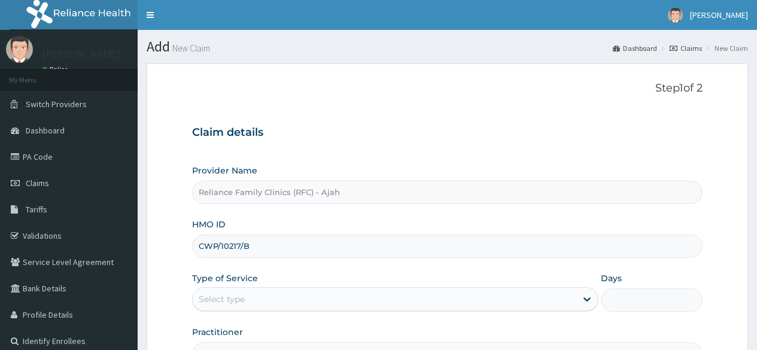
type input "CWP/10217/B"
click at [254, 297] on div "Select type" at bounding box center [385, 299] width 384 height 19
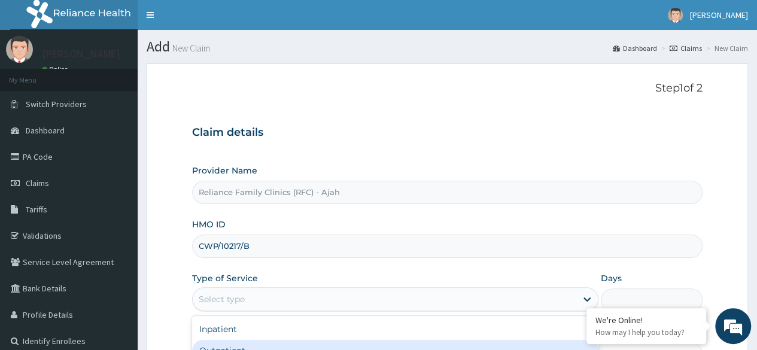
click at [256, 344] on div "Outpatient" at bounding box center [395, 351] width 406 height 22
type input "1"
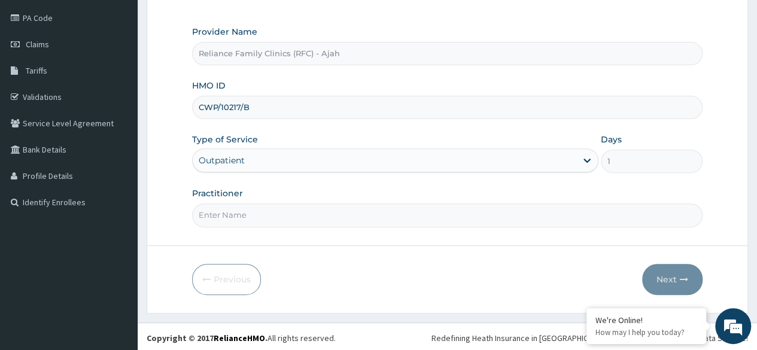
scroll to position [139, 0]
click at [387, 218] on input "Practitioner" at bounding box center [447, 214] width 510 height 23
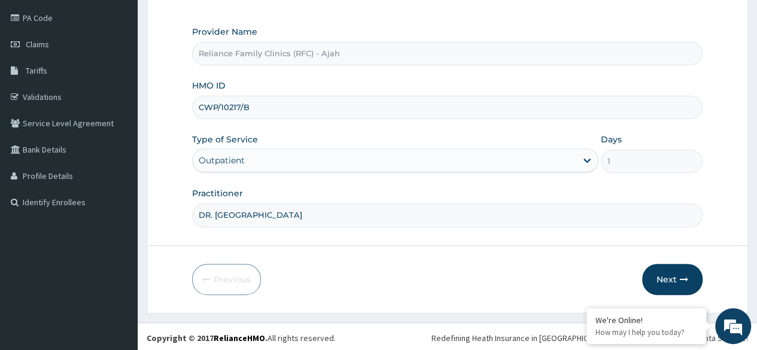
type input "DR. LOCUM"
click at [661, 280] on button "Next" at bounding box center [672, 279] width 60 height 31
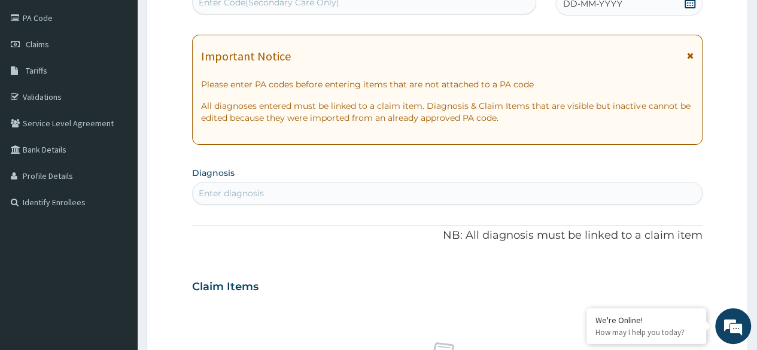
scroll to position [0, 0]
click at [596, 7] on span "DD-MM-YYYY" at bounding box center [592, 4] width 59 height 12
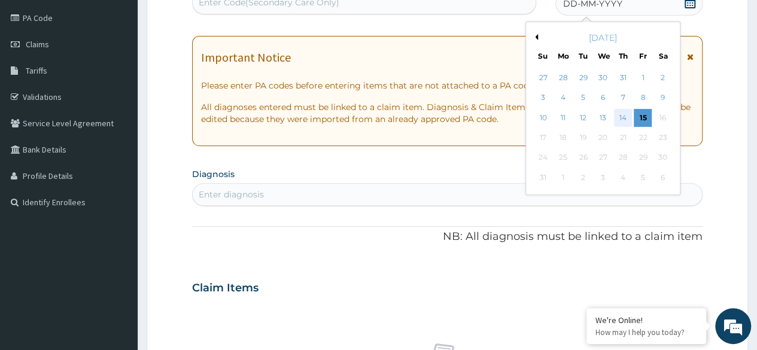
click at [623, 115] on div "14" at bounding box center [623, 118] width 18 height 18
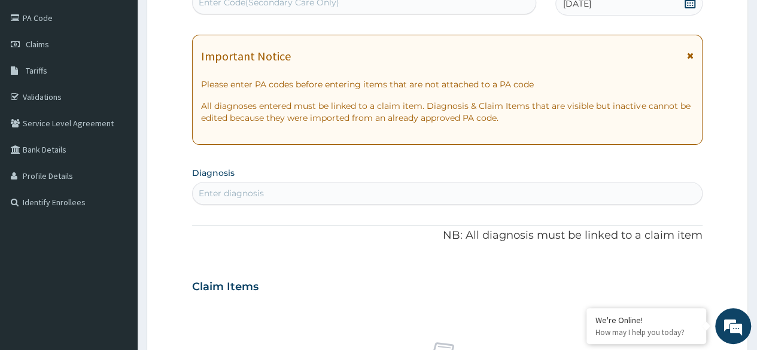
click at [330, 193] on div "Enter diagnosis" at bounding box center [447, 193] width 509 height 19
click at [313, 193] on div "Enter diagnosis" at bounding box center [447, 193] width 509 height 19
type input "FEVER"
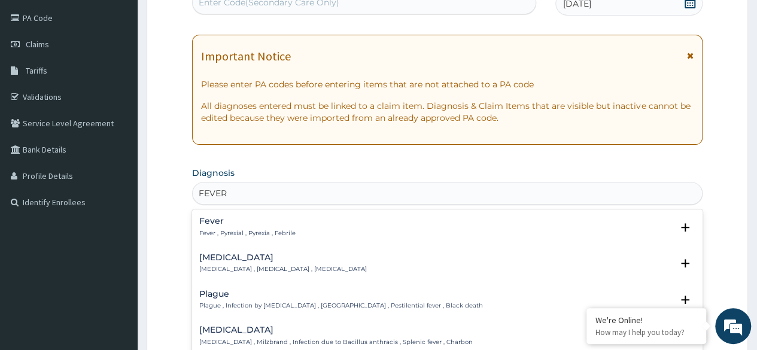
click at [239, 233] on p "Fever , Pyrexial , Pyrexia , Febrile" at bounding box center [247, 233] width 96 height 8
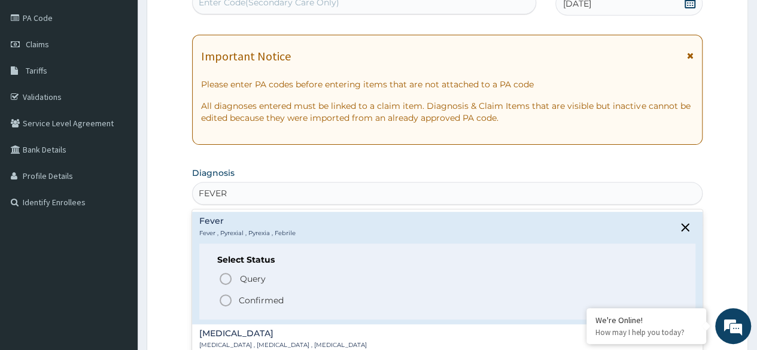
click at [229, 300] on icon "status option filled" at bounding box center [225, 300] width 14 height 14
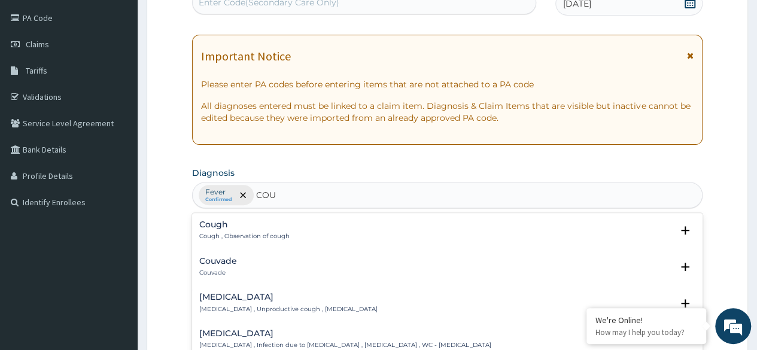
type input "COUG"
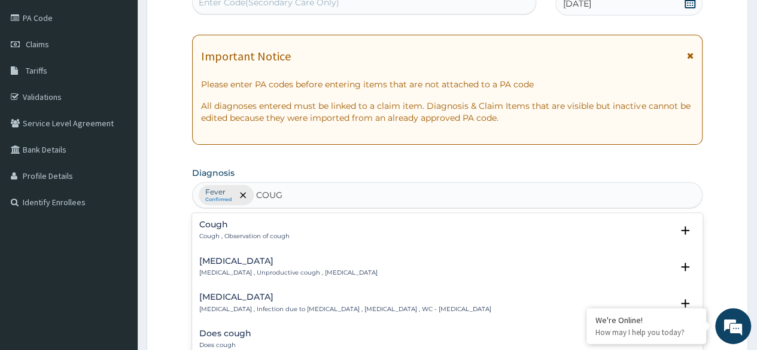
click at [241, 229] on div "Cough Cough , Observation of cough" at bounding box center [244, 230] width 90 height 21
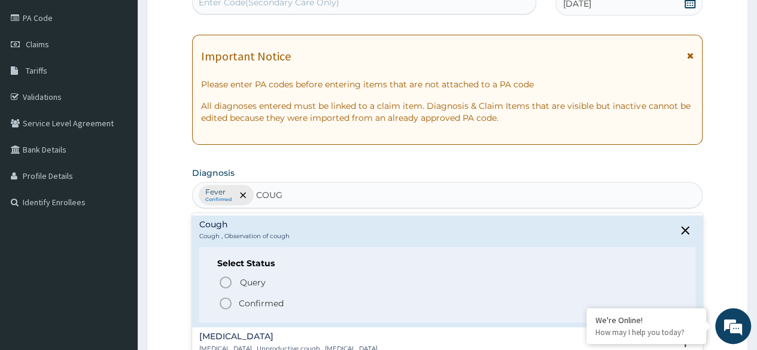
click at [226, 306] on icon "status option filled" at bounding box center [225, 303] width 14 height 14
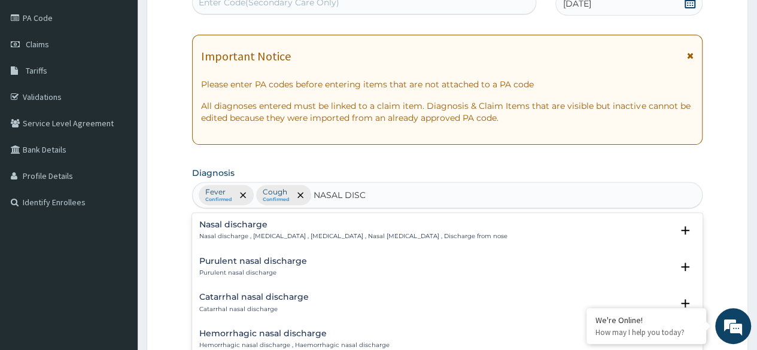
type input "NASAL DISCH"
click at [280, 224] on h4 "Nasal discharge" at bounding box center [353, 224] width 308 height 9
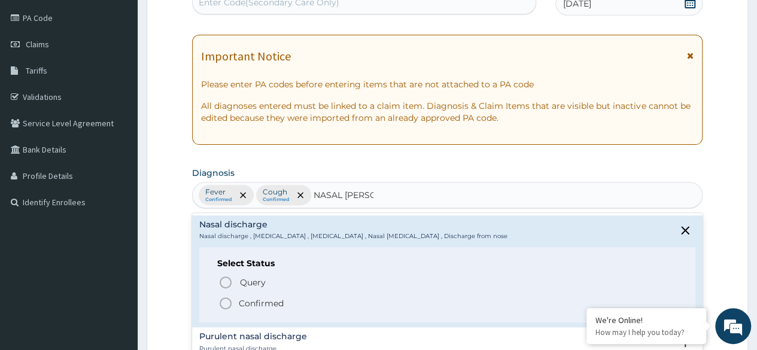
click at [226, 302] on icon "status option filled" at bounding box center [225, 303] width 14 height 14
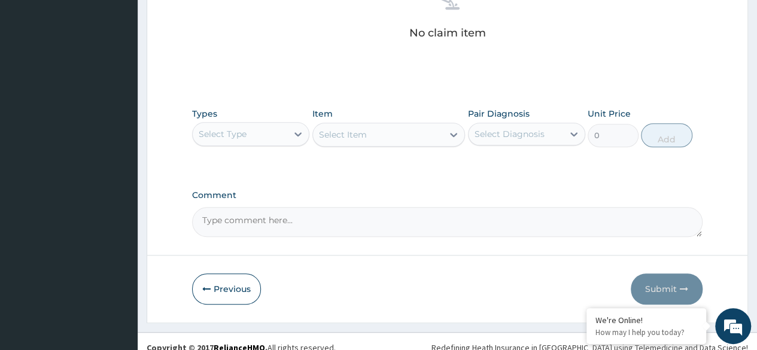
scroll to position [497, 0]
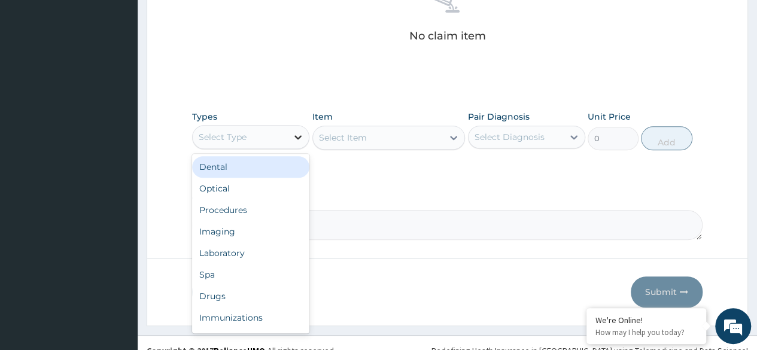
click at [291, 132] on div at bounding box center [298, 137] width 22 height 22
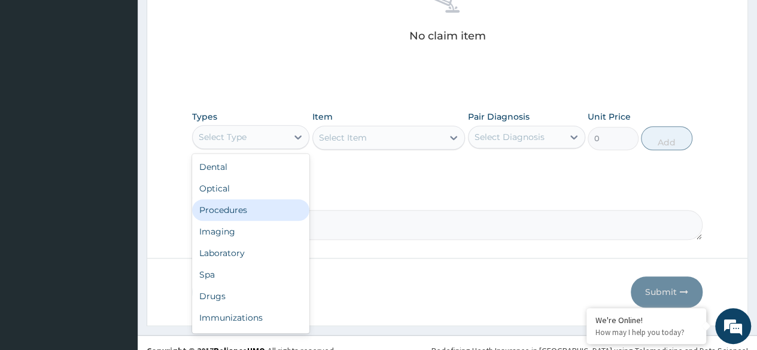
click at [272, 209] on div "Procedures" at bounding box center [250, 210] width 117 height 22
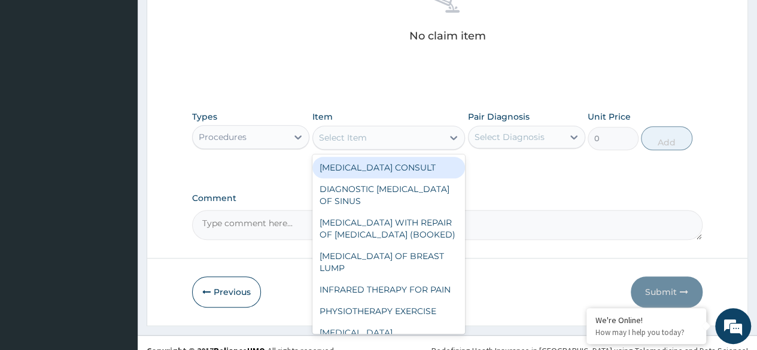
click at [364, 140] on div "Select Item" at bounding box center [343, 138] width 48 height 12
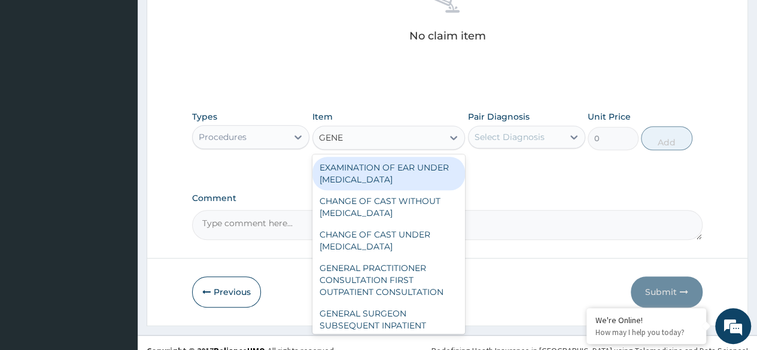
type input "GENER"
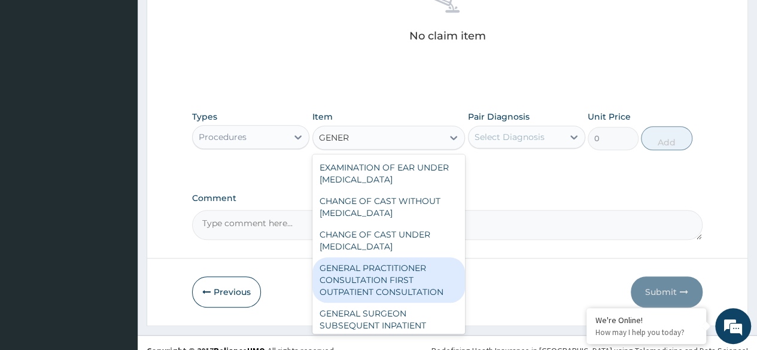
click at [404, 291] on div "GENERAL PRACTITIONER CONSULTATION FIRST OUTPATIENT CONSULTATION" at bounding box center [388, 279] width 153 height 45
type input "3370.125"
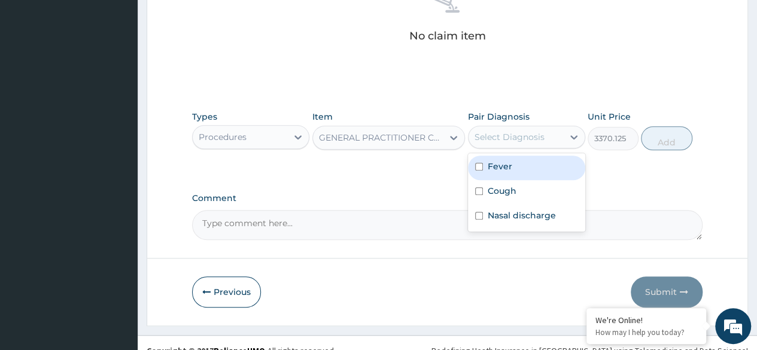
drag, startPoint x: 576, startPoint y: 138, endPoint x: 549, endPoint y: 169, distance: 41.1
click at [549, 148] on div "option Fever focused, 1 of 3. 3 results available. Use Up and Down to choose op…" at bounding box center [526, 137] width 117 height 23
click at [497, 178] on div "Fever" at bounding box center [526, 168] width 117 height 25
checkbox input "true"
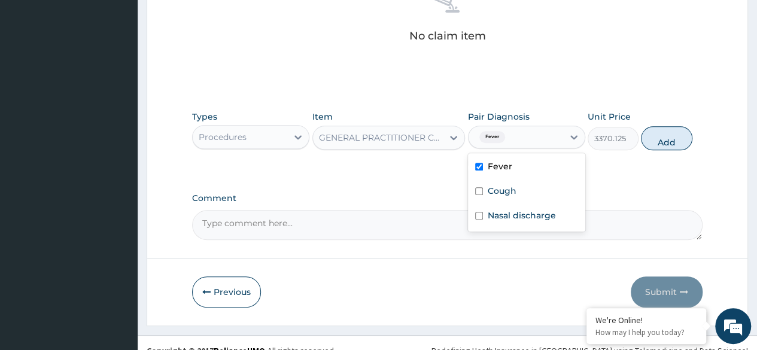
click at [493, 193] on label "Cough" at bounding box center [502, 191] width 29 height 12
checkbox input "true"
click at [512, 220] on div "Nasal discharge" at bounding box center [526, 217] width 117 height 25
checkbox input "true"
click at [667, 141] on button "Add" at bounding box center [666, 138] width 51 height 24
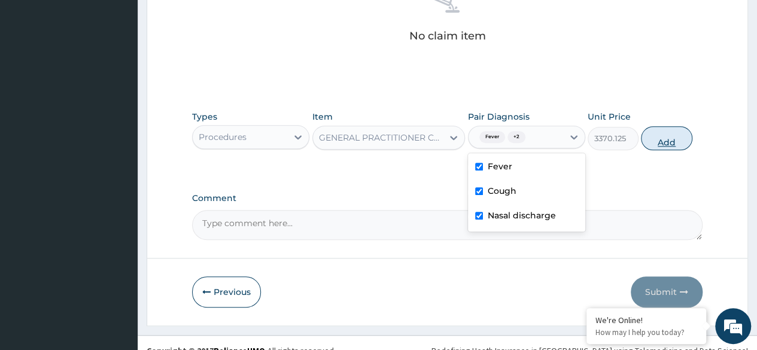
type input "0"
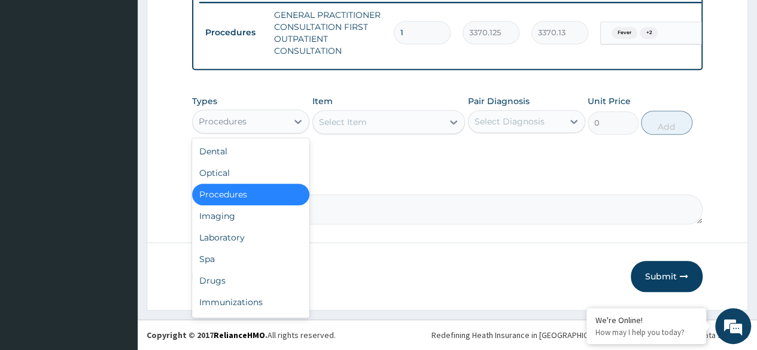
click at [299, 109] on div "Procedures" at bounding box center [250, 121] width 117 height 24
click at [250, 238] on div "Laboratory" at bounding box center [250, 238] width 117 height 22
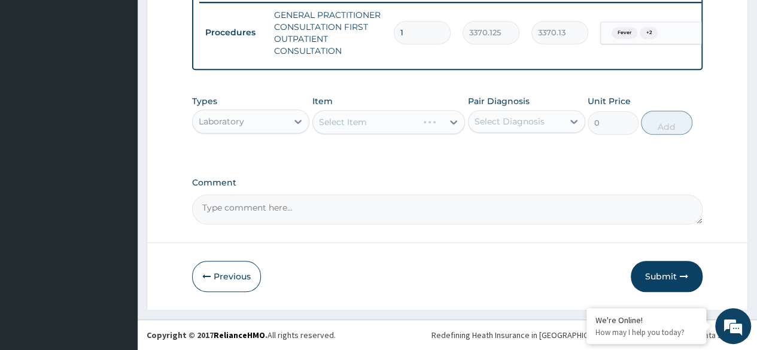
click at [370, 125] on div "Select Item" at bounding box center [388, 122] width 153 height 24
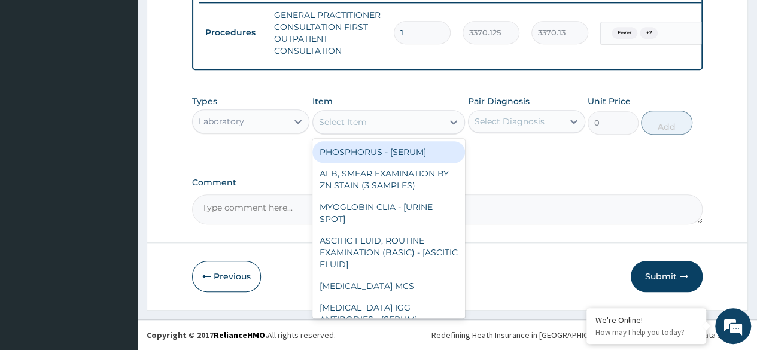
click at [391, 120] on div "Select Item" at bounding box center [378, 121] width 130 height 19
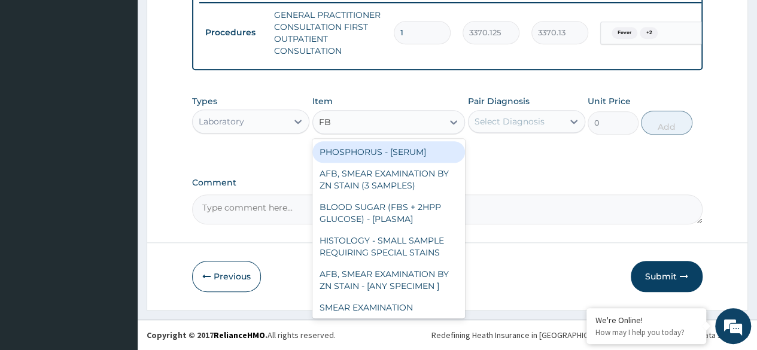
type input "FBC"
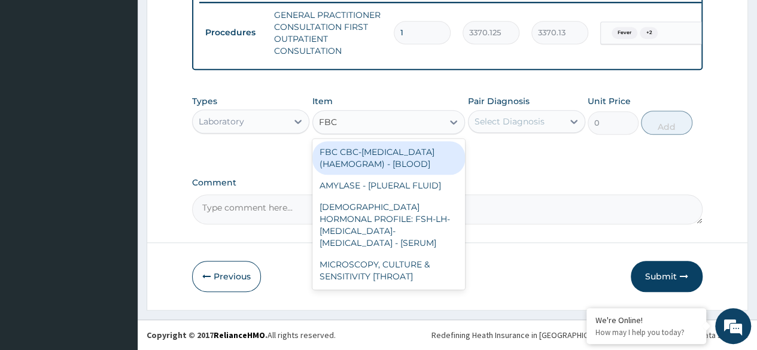
click at [421, 165] on div "FBC CBC-COMPLETE BLOOD COUNT (HAEMOGRAM) - [BLOOD]" at bounding box center [388, 158] width 153 height 34
type input "4085"
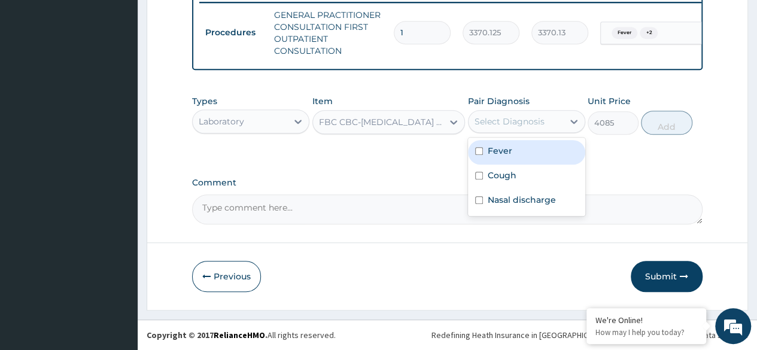
click at [522, 154] on div "Fever" at bounding box center [526, 152] width 117 height 25
checkbox input "true"
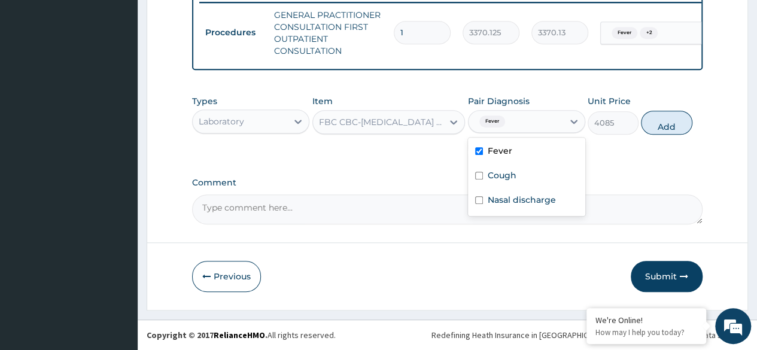
click at [515, 176] on label "Cough" at bounding box center [502, 175] width 29 height 12
checkbox input "true"
click at [522, 202] on label "Nasal discharge" at bounding box center [522, 200] width 68 height 12
checkbox input "true"
click at [663, 135] on button "Add" at bounding box center [666, 123] width 51 height 24
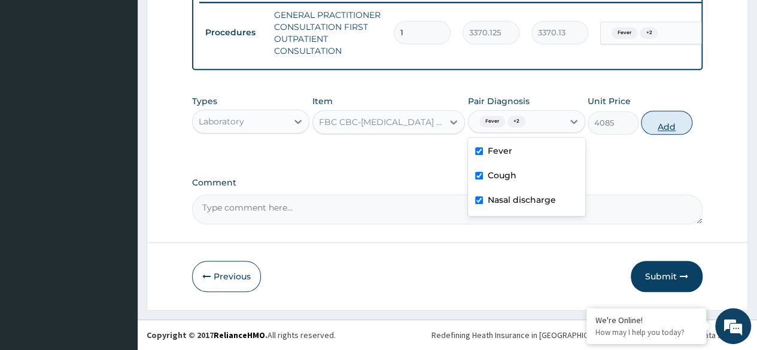
type input "0"
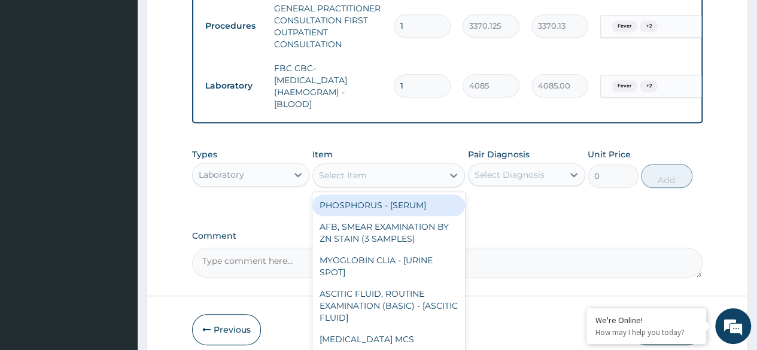
click at [365, 181] on div "Select Item" at bounding box center [343, 175] width 48 height 12
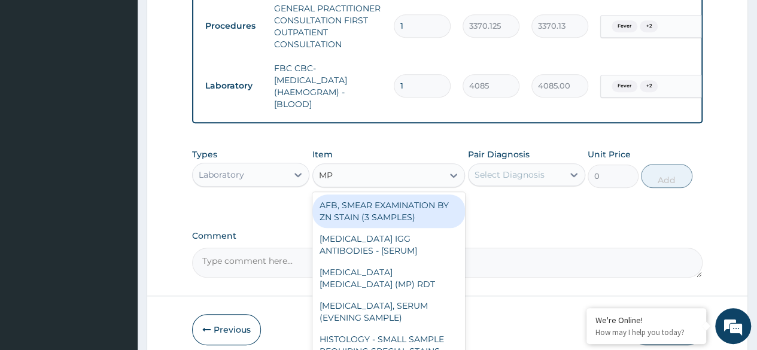
type input "M"
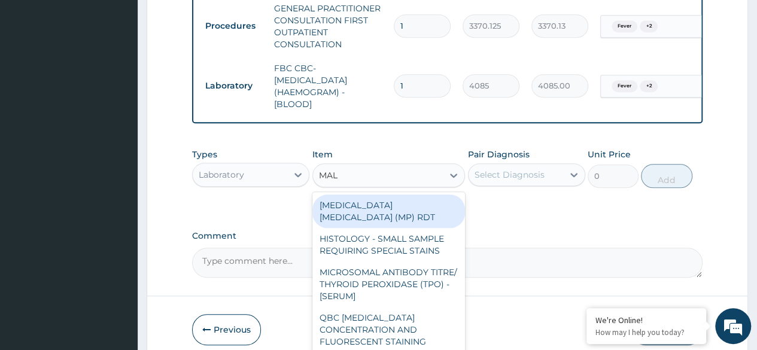
type input "MALA"
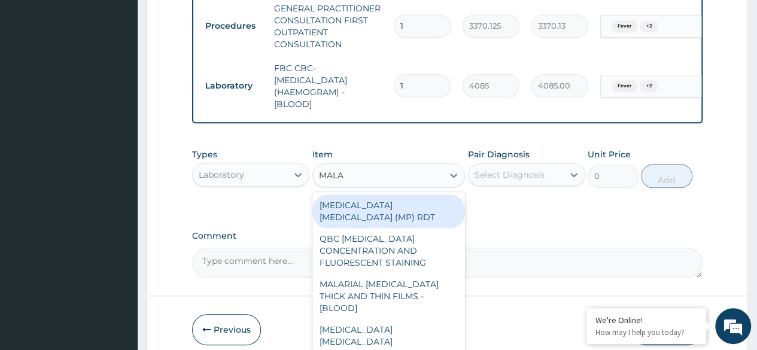
click at [437, 215] on div "MALARIA PARASITE (MP) RDT" at bounding box center [388, 211] width 153 height 34
type input "1531.875"
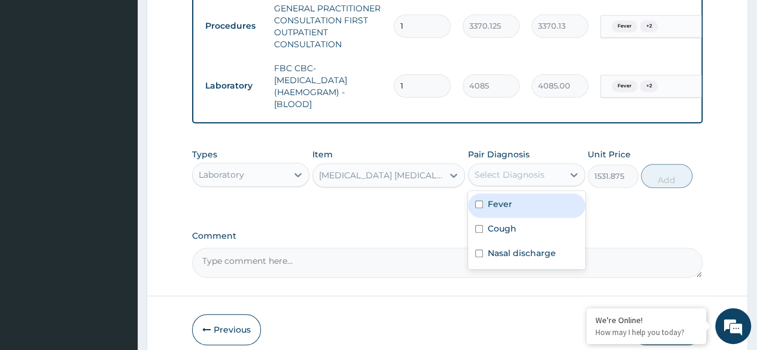
click at [513, 218] on div "Fever" at bounding box center [526, 205] width 117 height 25
checkbox input "true"
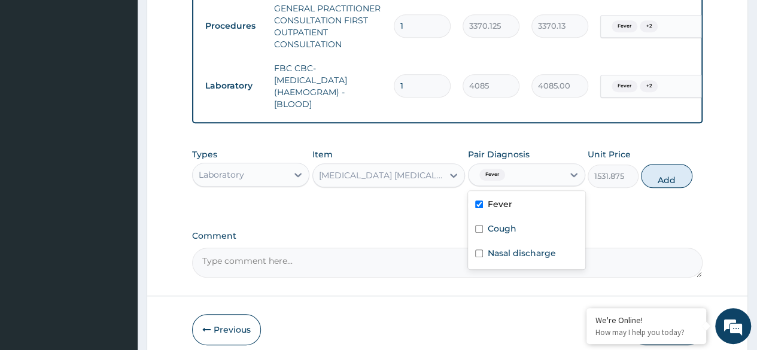
click at [518, 233] on div "Cough" at bounding box center [526, 230] width 117 height 25
checkbox input "true"
click at [536, 259] on label "Nasal discharge" at bounding box center [522, 253] width 68 height 12
checkbox input "true"
click at [673, 188] on button "Add" at bounding box center [666, 176] width 51 height 24
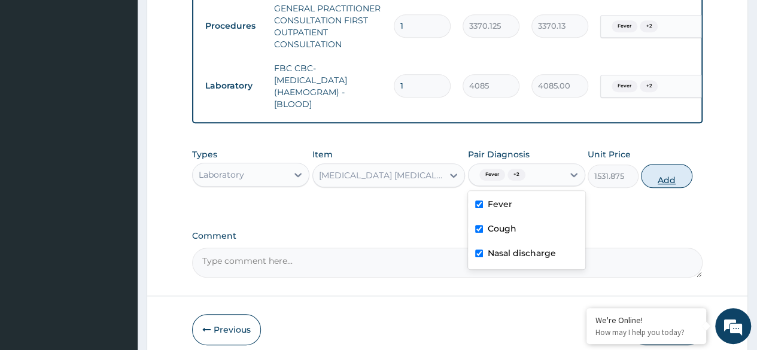
type input "0"
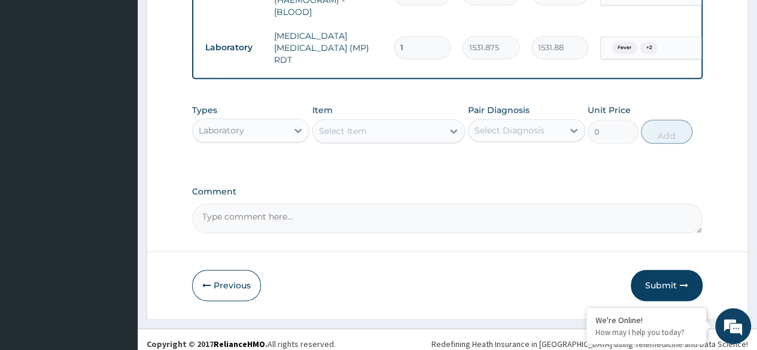
scroll to position [583, 0]
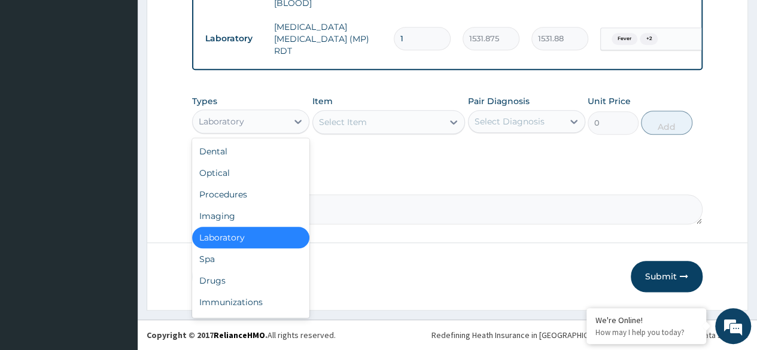
click at [282, 124] on div "Laboratory" at bounding box center [240, 121] width 95 height 19
click at [270, 284] on div "Drugs" at bounding box center [250, 281] width 117 height 22
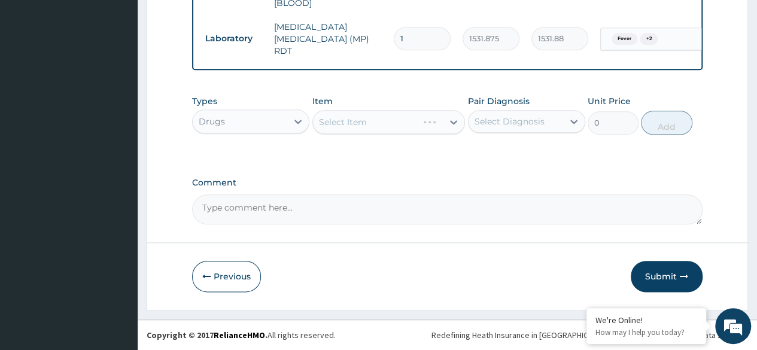
click at [393, 124] on div "Select Item" at bounding box center [388, 122] width 153 height 24
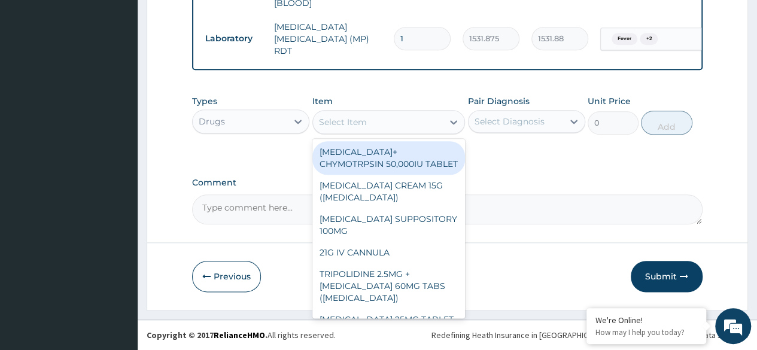
click at [355, 121] on div "Select Item" at bounding box center [343, 122] width 48 height 12
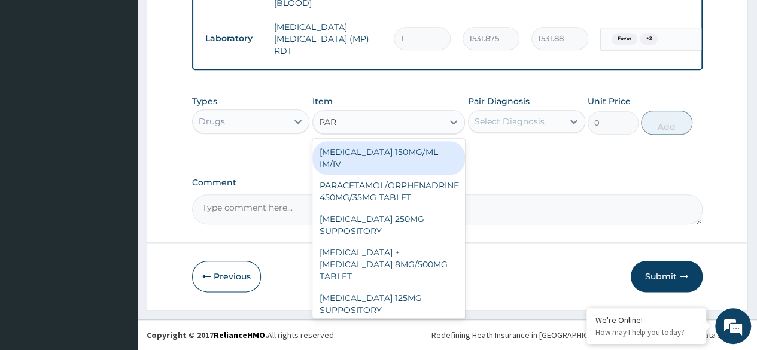
type input "PARA"
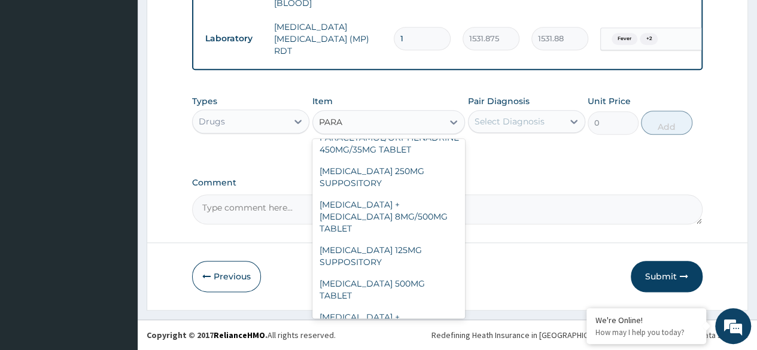
scroll to position [136, 0]
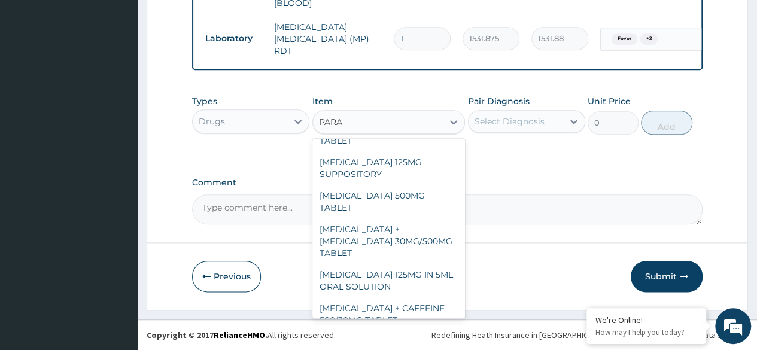
click at [413, 185] on div "PARACETAMOL 500MG TABLET" at bounding box center [388, 202] width 153 height 34
type input "30"
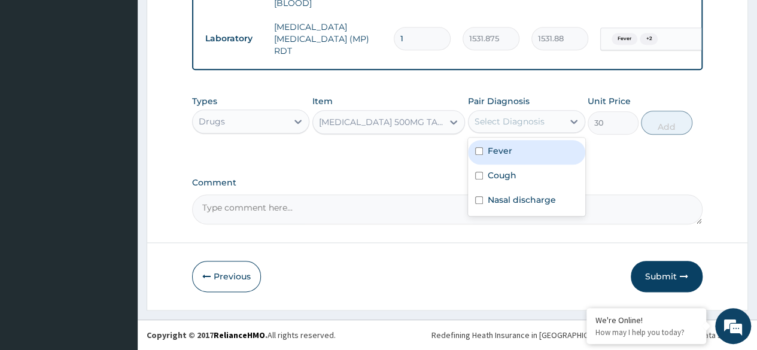
click at [509, 158] on div "Fever" at bounding box center [526, 152] width 117 height 25
checkbox input "true"
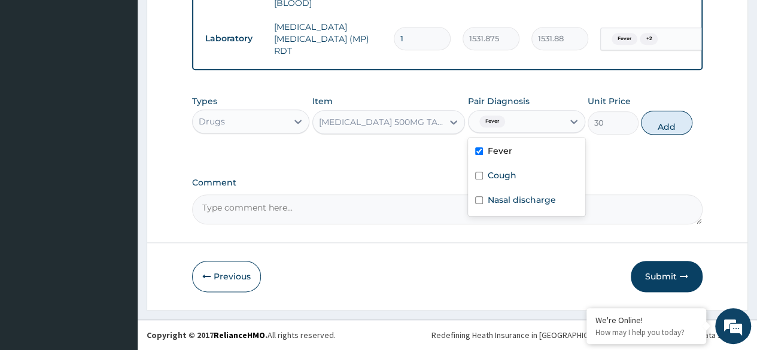
click at [503, 175] on label "Cough" at bounding box center [502, 175] width 29 height 12
checkbox input "true"
click at [522, 201] on label "Nasal discharge" at bounding box center [522, 200] width 68 height 12
checkbox input "true"
click at [671, 130] on button "Add" at bounding box center [666, 123] width 51 height 24
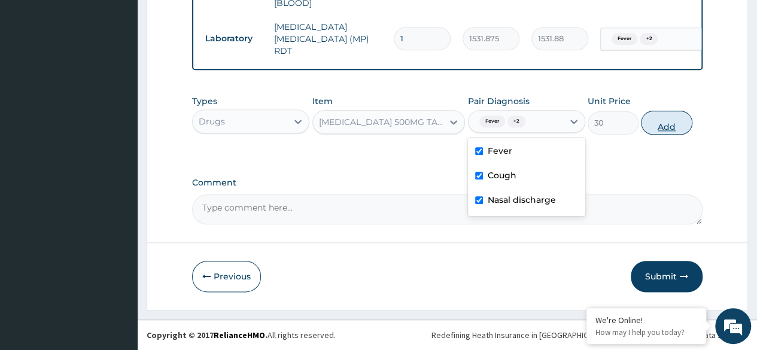
type input "0"
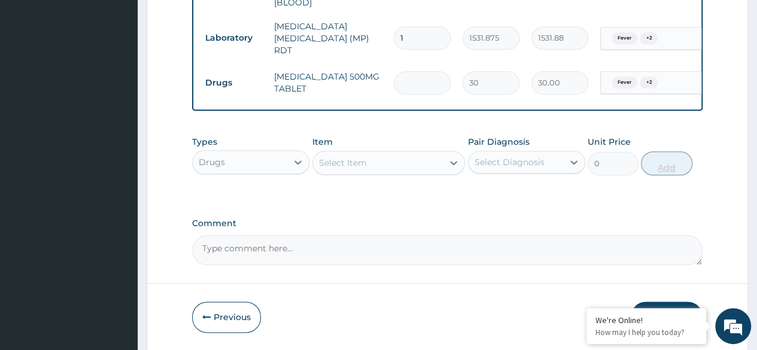
type input "0.00"
type input "5"
type input "150.00"
type input "5"
click at [370, 161] on div "Select Item" at bounding box center [378, 162] width 130 height 19
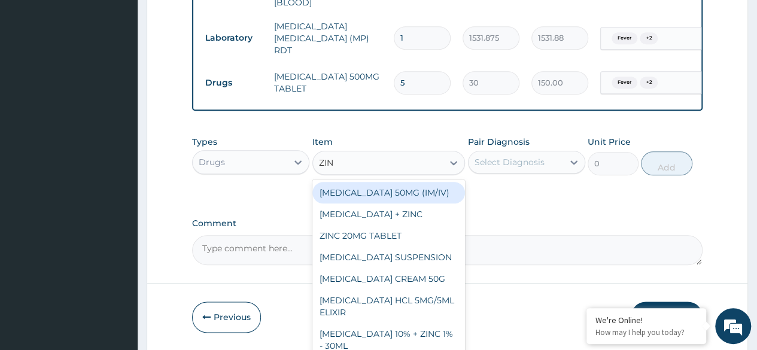
type input "ZINC"
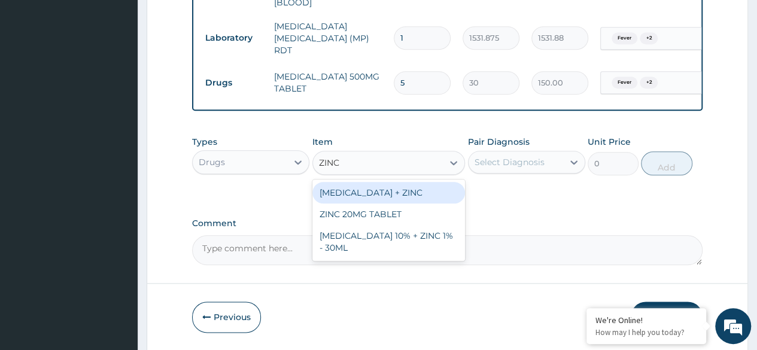
click at [407, 239] on div "NIACINAMIDE 10% + ZINC 1% - 30ML" at bounding box center [388, 242] width 153 height 34
type input "18400"
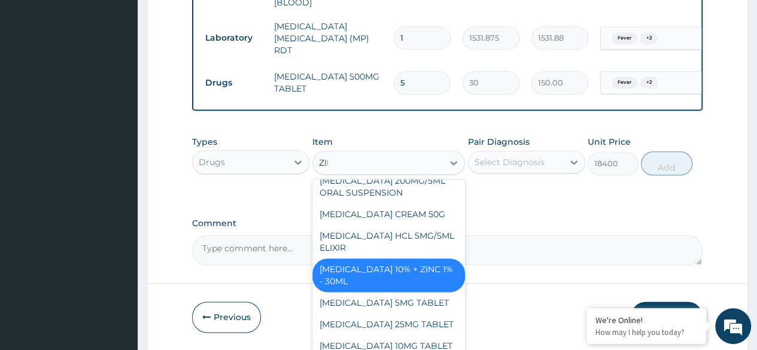
scroll to position [75, 0]
type input "ZINC"
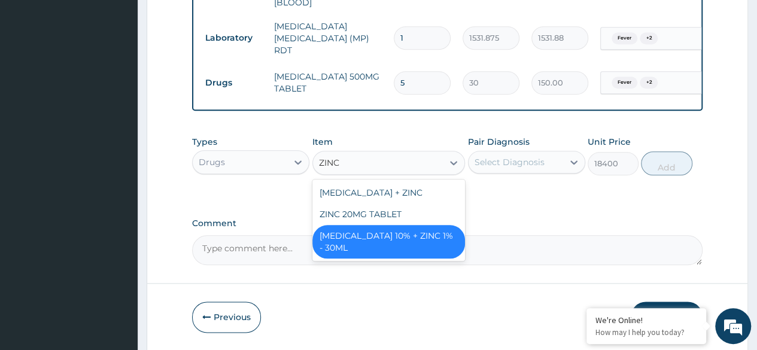
scroll to position [0, 0]
click at [395, 225] on div "ZINC 20MG TABLET" at bounding box center [388, 214] width 153 height 22
type input "50"
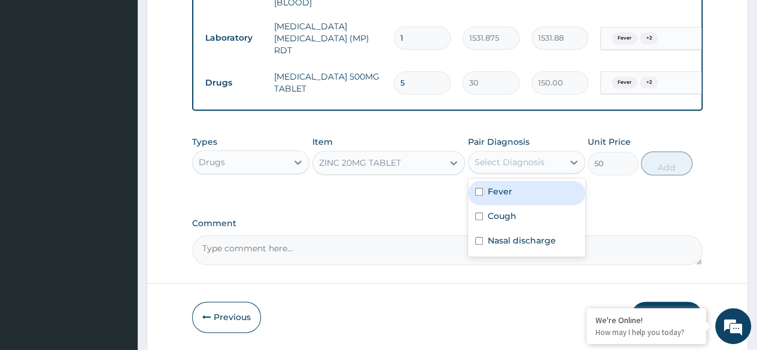
click at [518, 193] on div "Fever" at bounding box center [526, 193] width 117 height 25
checkbox input "true"
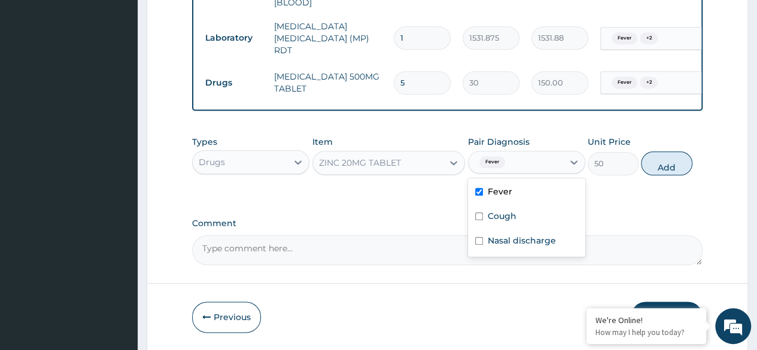
click at [521, 214] on div "Cough" at bounding box center [526, 217] width 117 height 25
checkbox input "true"
click at [533, 245] on label "Nasal discharge" at bounding box center [522, 241] width 68 height 12
checkbox input "true"
click at [667, 169] on button "Add" at bounding box center [666, 163] width 51 height 24
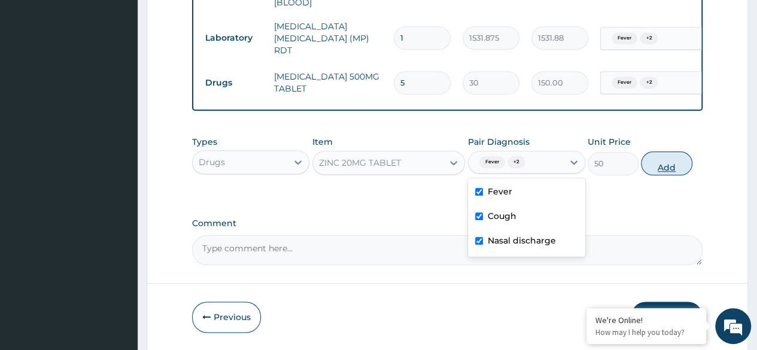
type input "0"
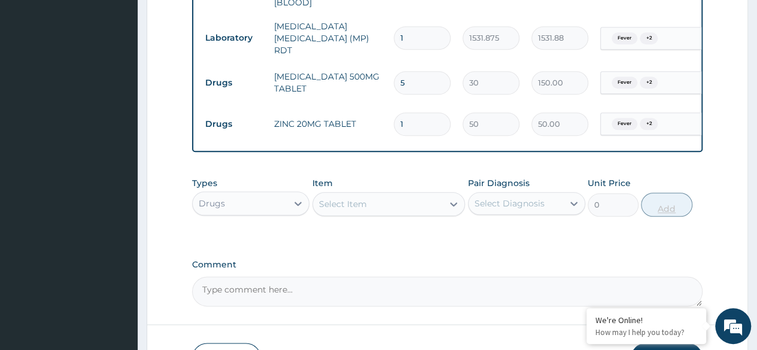
type input "0.00"
type input "7"
type input "350.00"
type input "7"
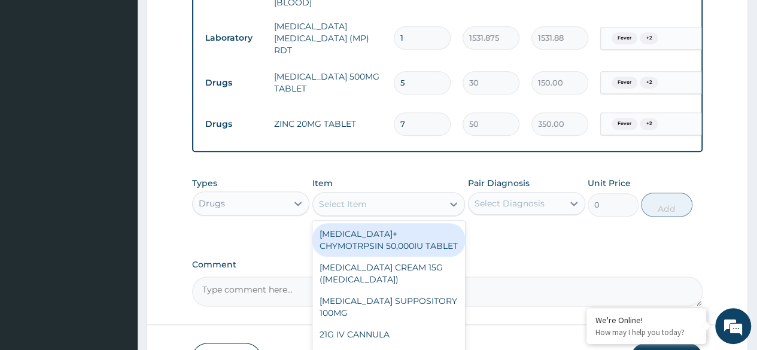
click at [365, 200] on div "Select Item" at bounding box center [343, 204] width 48 height 12
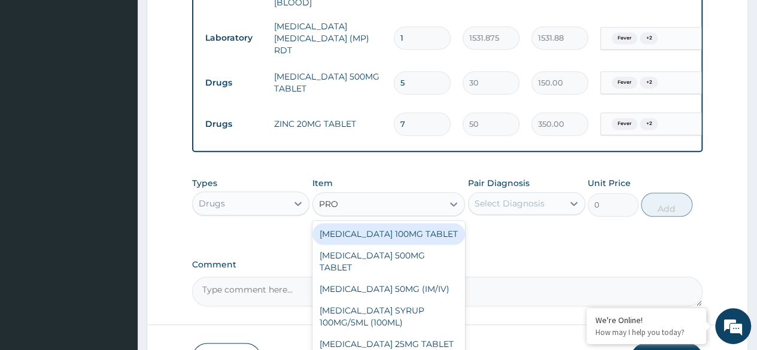
type input "PROB"
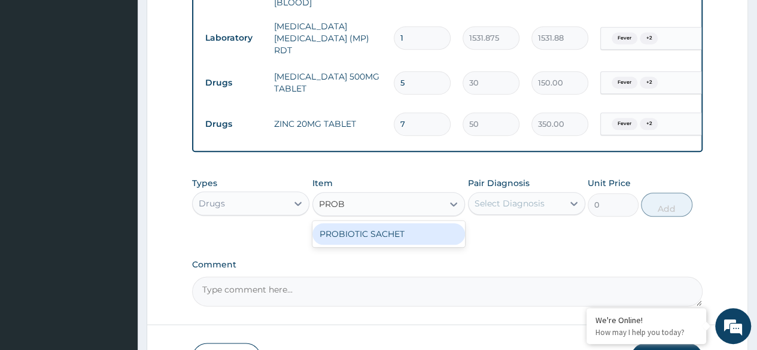
click at [440, 245] on div "PROBIOTIC SACHET" at bounding box center [388, 234] width 153 height 22
type input "1764"
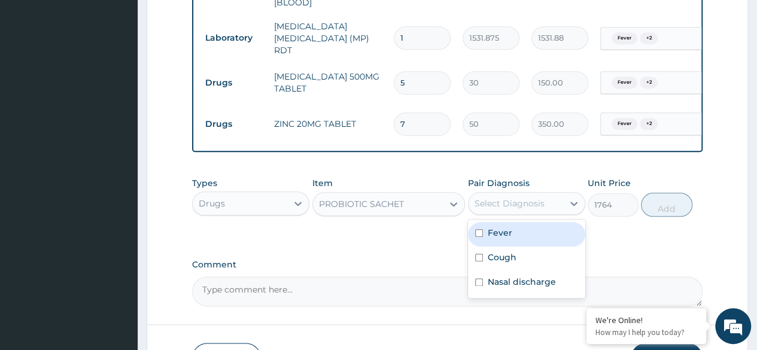
click at [519, 239] on div "Fever" at bounding box center [526, 234] width 117 height 25
checkbox input "true"
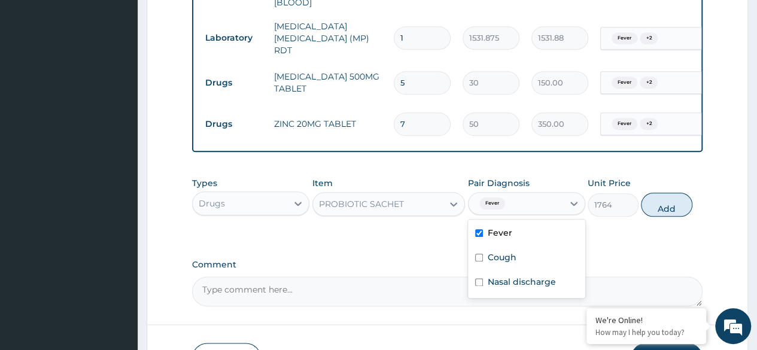
click at [525, 261] on div "Cough" at bounding box center [526, 259] width 117 height 25
checkbox input "true"
click at [528, 290] on div "Nasal discharge" at bounding box center [526, 283] width 117 height 25
checkbox input "true"
click at [667, 211] on button "Add" at bounding box center [666, 205] width 51 height 24
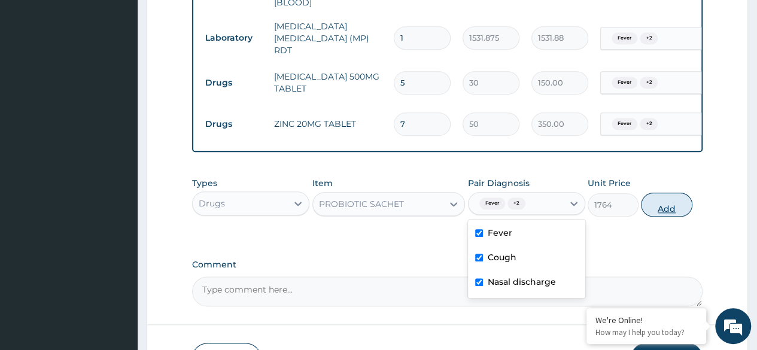
type input "0"
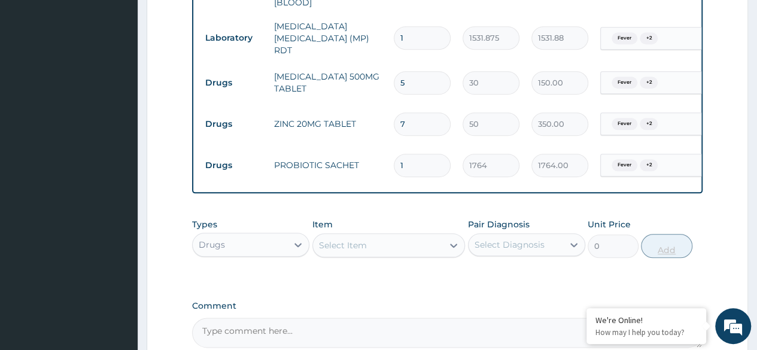
type input "0.00"
type input "2"
type input "3528.00"
type input "2"
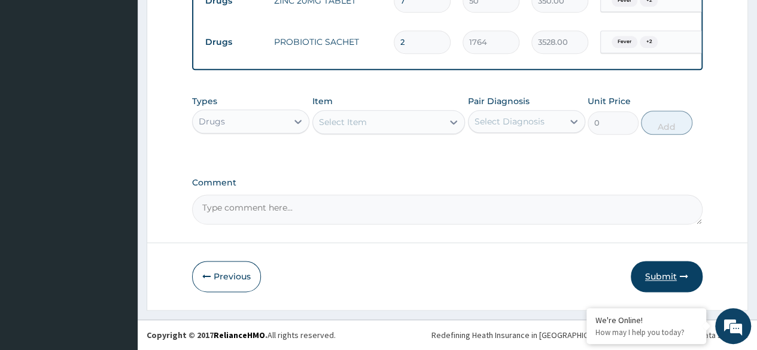
click at [677, 279] on button "Submit" at bounding box center [667, 276] width 72 height 31
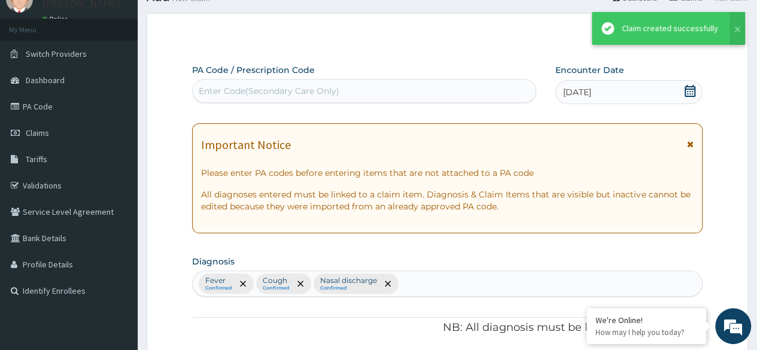
scroll to position [707, 0]
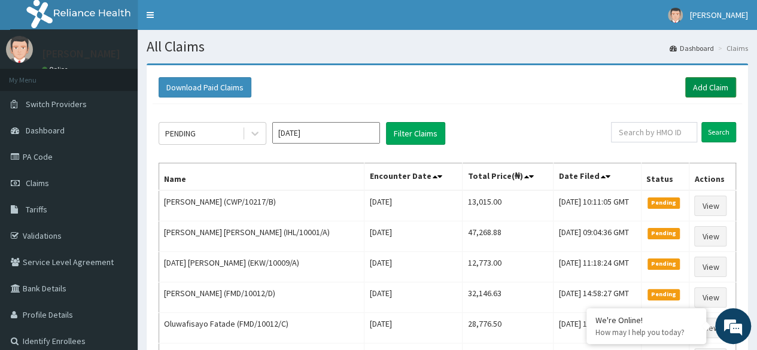
click at [708, 91] on link "Add Claim" at bounding box center [710, 87] width 51 height 20
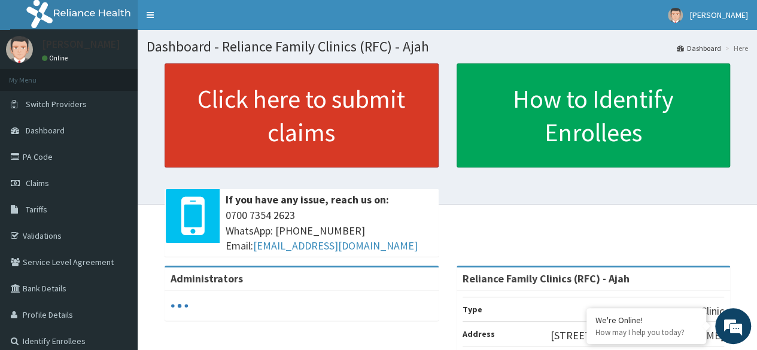
click at [370, 96] on link "Click here to submit claims" at bounding box center [302, 115] width 274 height 104
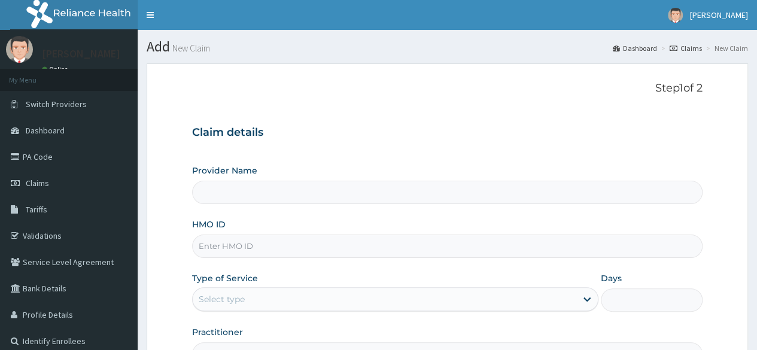
type input "Reliance Family Clinics (RFC) - Ajah"
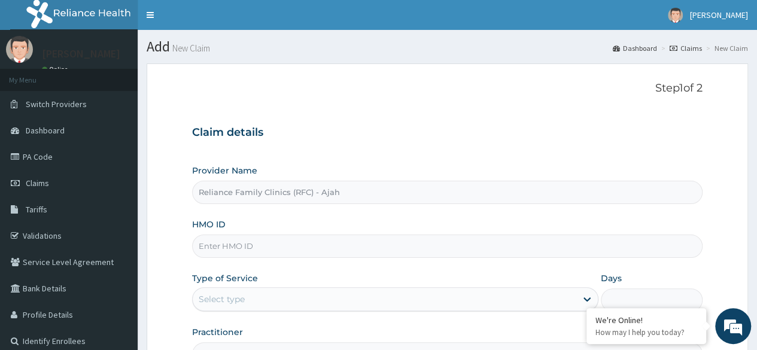
click at [269, 239] on input "HMO ID" at bounding box center [447, 246] width 510 height 23
paste input "IHL/10024/A"
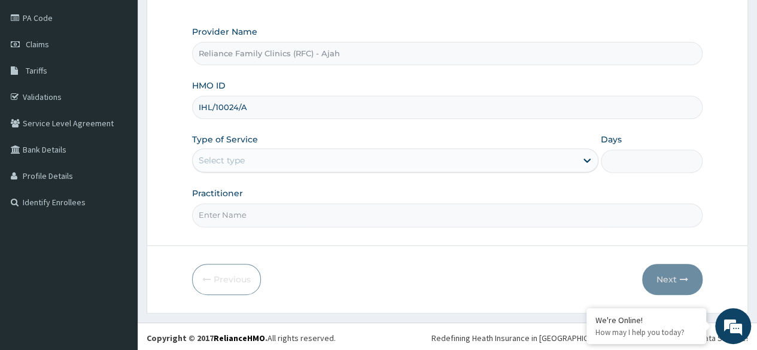
scroll to position [138, 0]
type input "IHL/10024/A"
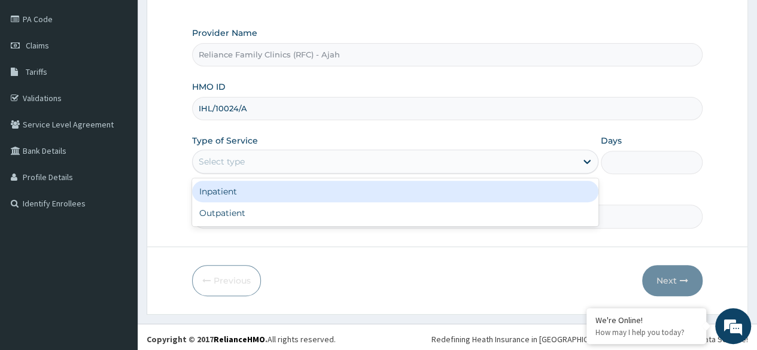
click at [330, 211] on div "Outpatient" at bounding box center [395, 213] width 406 height 22
type input "1"
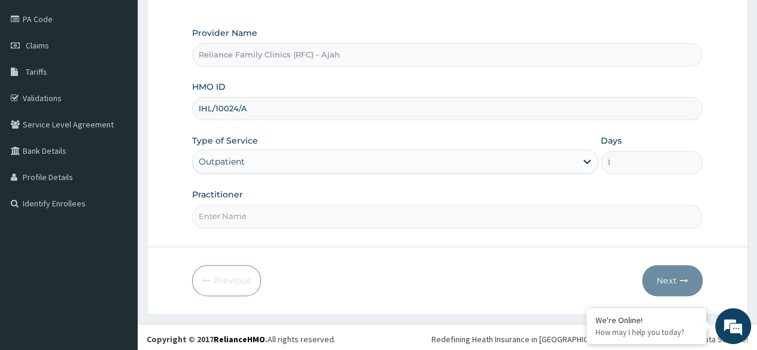
click at [324, 218] on input "Practitioner" at bounding box center [447, 216] width 510 height 23
click at [327, 216] on input "Practitioner" at bounding box center [447, 216] width 510 height 23
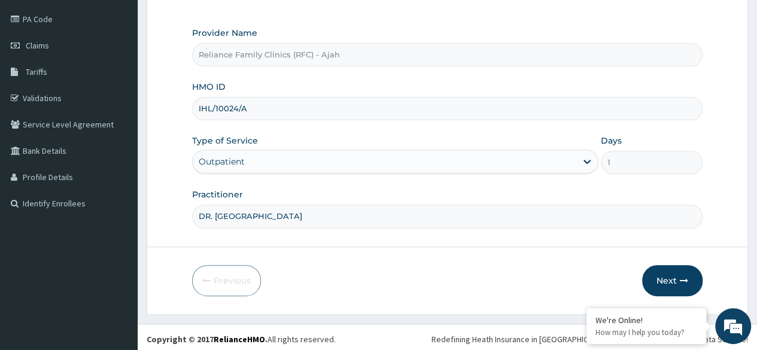
type input "DR. LOCUM"
click at [679, 276] on button "Next" at bounding box center [672, 280] width 60 height 31
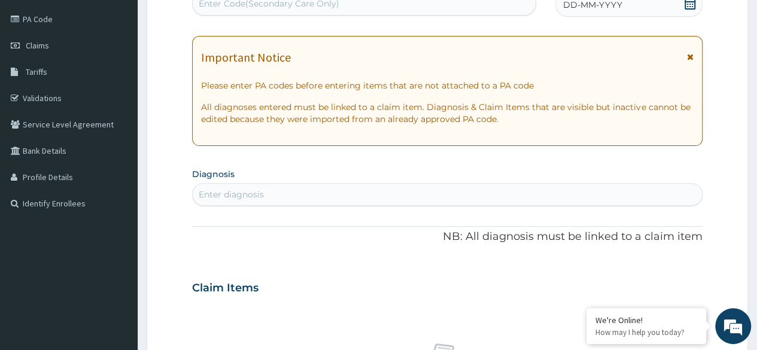
scroll to position [135, 0]
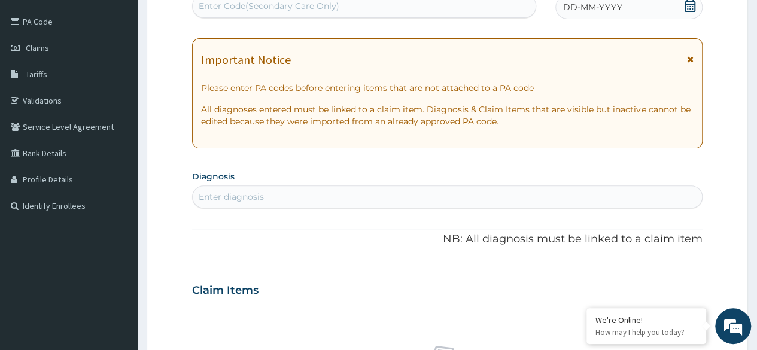
click at [615, 11] on span "DD-MM-YYYY" at bounding box center [592, 7] width 59 height 12
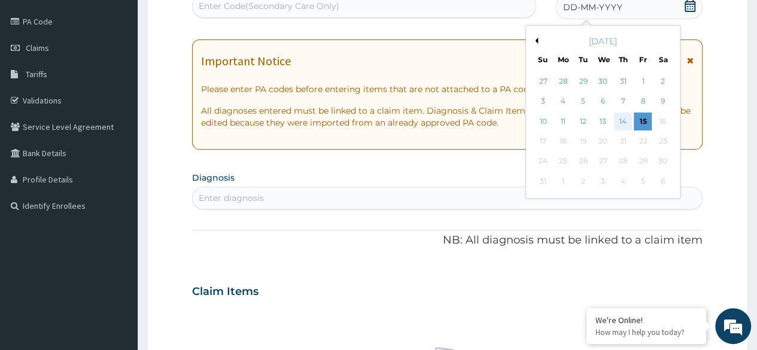
click at [622, 120] on div "14" at bounding box center [623, 121] width 18 height 18
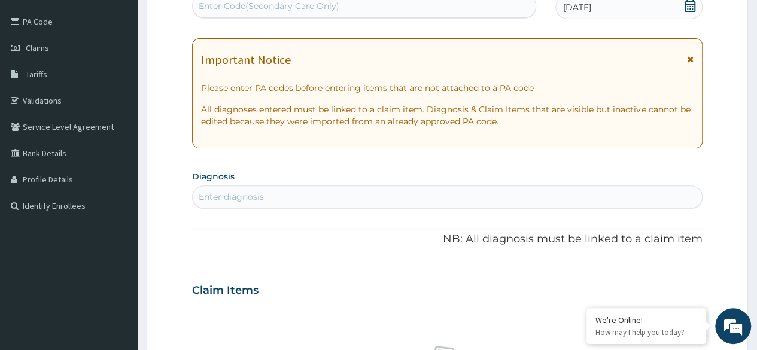
click at [443, 1] on div "Enter Code(Secondary Care Only)" at bounding box center [364, 5] width 342 height 19
paste input "PA/ED2ECA"
type input "PA/ED2ECA"
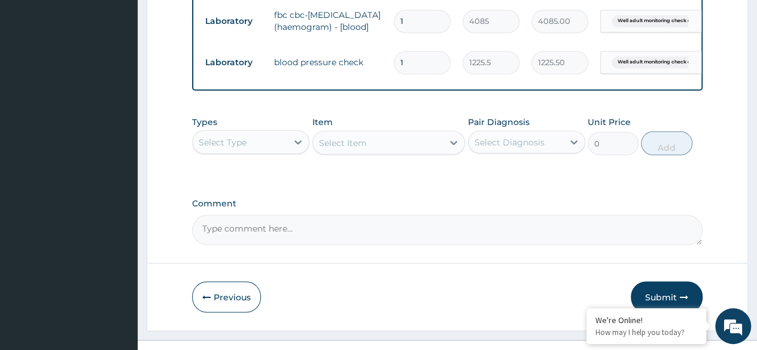
scroll to position [1069, 0]
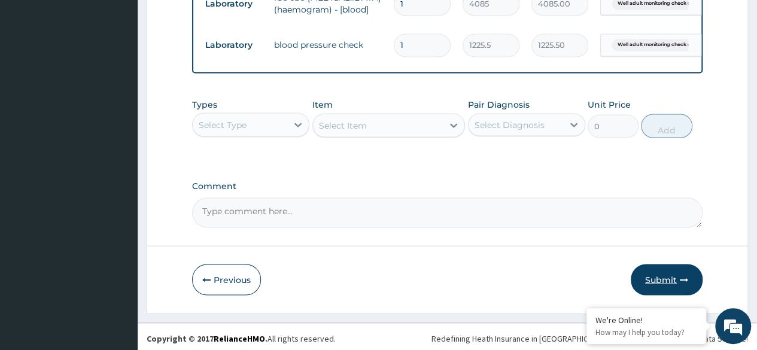
click at [677, 285] on button "Submit" at bounding box center [667, 279] width 72 height 31
